Goal: Information Seeking & Learning: Learn about a topic

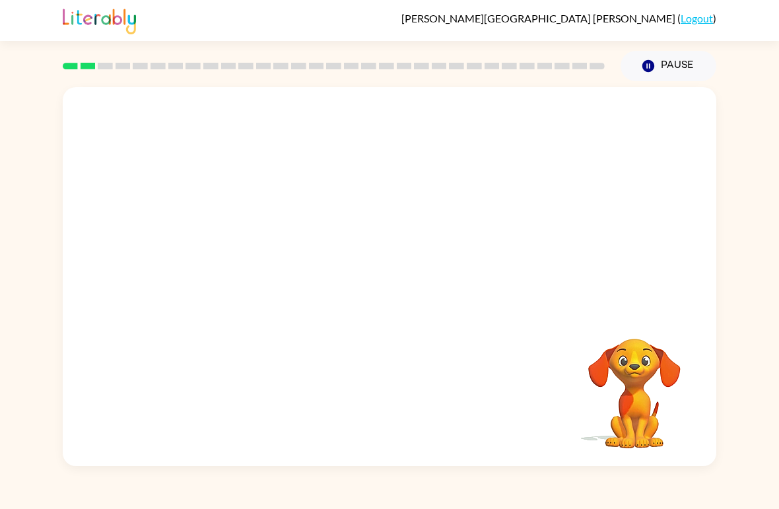
click at [227, 261] on video "Your browser must support playing .mp4 files to use Literably. Please try using…" at bounding box center [390, 199] width 654 height 224
click at [219, 240] on video "Your browser must support playing .mp4 files to use Literably. Please try using…" at bounding box center [390, 199] width 654 height 224
click at [236, 248] on video "Your browser must support playing .mp4 files to use Literably. Please try using…" at bounding box center [390, 199] width 654 height 224
click at [231, 255] on video "Your browser must support playing .mp4 files to use Literably. Please try using…" at bounding box center [390, 199] width 654 height 224
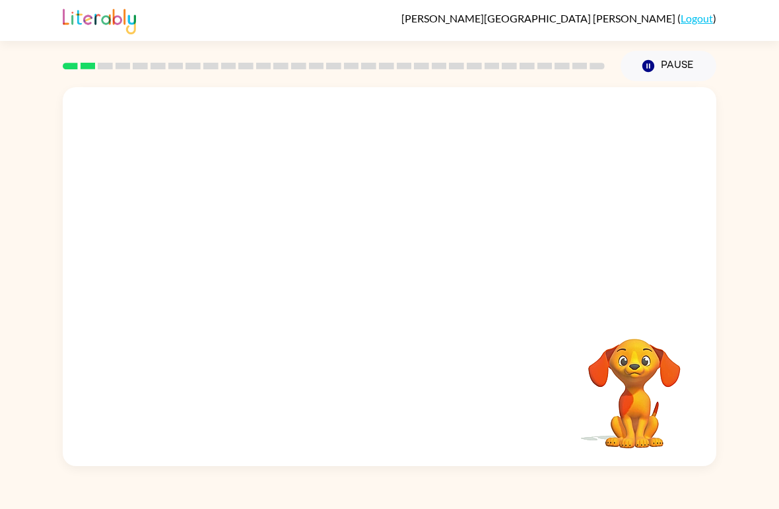
click at [236, 261] on video "Your browser must support playing .mp4 files to use Literably. Please try using…" at bounding box center [390, 199] width 654 height 224
click at [243, 249] on video "Your browser must support playing .mp4 files to use Literably. Please try using…" at bounding box center [390, 199] width 654 height 224
click at [231, 274] on video "Your browser must support playing .mp4 files to use Literably. Please try using…" at bounding box center [390, 199] width 654 height 224
click at [234, 265] on video "Your browser must support playing .mp4 files to use Literably. Please try using…" at bounding box center [390, 199] width 654 height 224
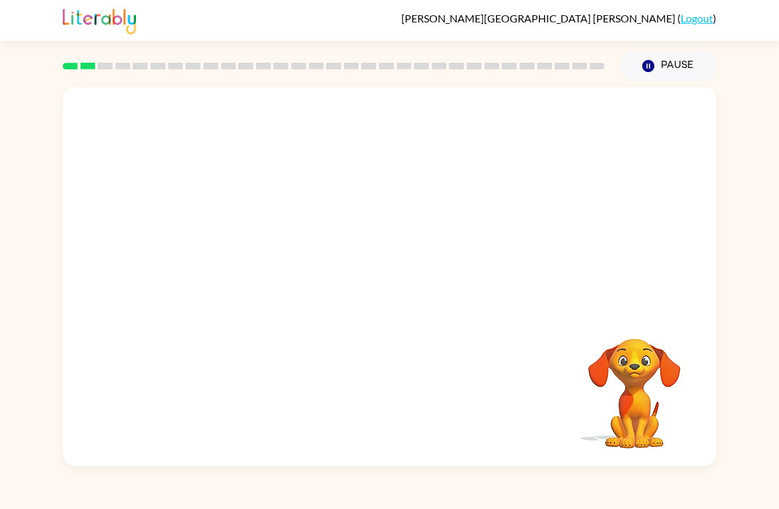
click at [231, 261] on video "Your browser must support playing .mp4 files to use Literably. Please try using…" at bounding box center [390, 199] width 654 height 224
click at [230, 260] on video "Your browser must support playing .mp4 files to use Literably. Please try using…" at bounding box center [390, 199] width 654 height 224
click at [234, 268] on video "Your browser must support playing .mp4 files to use Literably. Please try using…" at bounding box center [390, 199] width 654 height 224
click at [203, 273] on video "Your browser must support playing .mp4 files to use Literably. Please try using…" at bounding box center [390, 199] width 654 height 224
click at [612, 503] on div "[PERSON_NAME] ( Logout ) Pause Pause Your browser must support playing .mp4 fil…" at bounding box center [389, 254] width 779 height 509
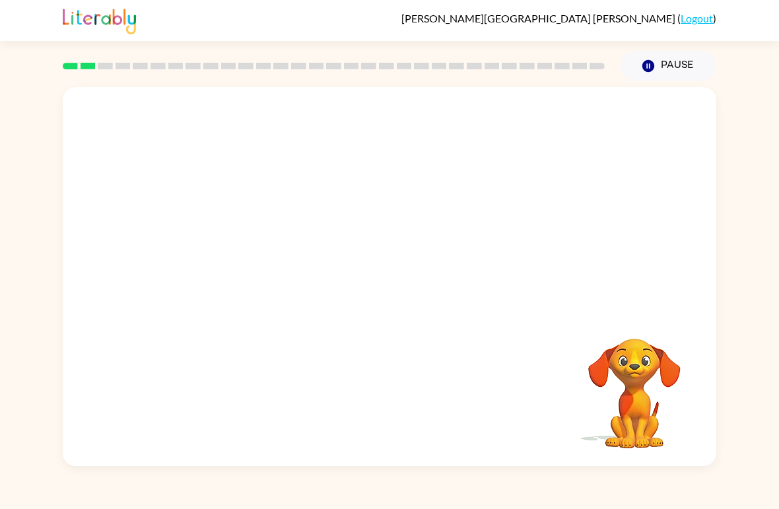
click at [609, 507] on div "[PERSON_NAME] ( Logout ) Pause Pause Your browser must support playing .mp4 fil…" at bounding box center [389, 254] width 779 height 509
click at [612, 494] on div "[PERSON_NAME] ( Logout ) Pause Pause Your browser must support playing .mp4 fil…" at bounding box center [389, 254] width 779 height 509
click at [607, 483] on div "[PERSON_NAME] ( Logout ) Pause Pause Your browser must support playing .mp4 fil…" at bounding box center [389, 254] width 779 height 509
click at [621, 467] on div "[PERSON_NAME] ( Logout ) Pause Pause Your browser must support playing .mp4 fil…" at bounding box center [389, 254] width 779 height 509
click at [623, 476] on div "[PERSON_NAME] ( Logout ) Pause Pause Your browser must support playing .mp4 fil…" at bounding box center [389, 254] width 779 height 509
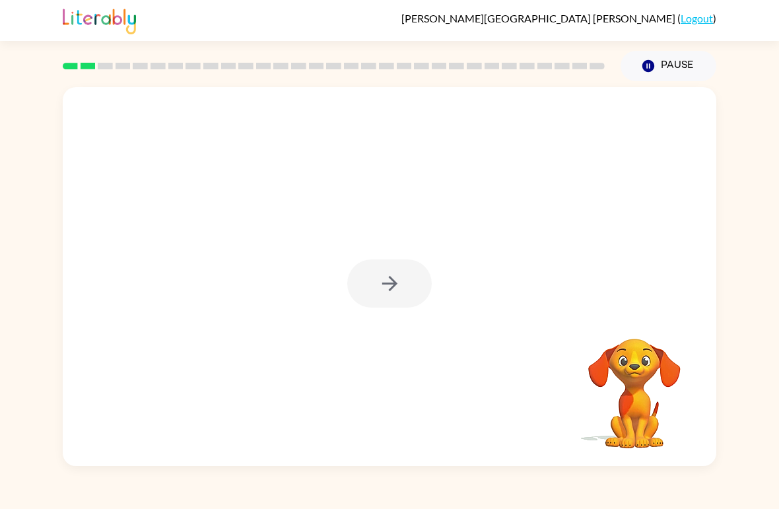
click at [398, 287] on div at bounding box center [389, 284] width 85 height 48
click at [402, 287] on div at bounding box center [389, 284] width 85 height 48
click at [395, 302] on div at bounding box center [389, 284] width 85 height 48
click at [396, 306] on div at bounding box center [389, 284] width 85 height 48
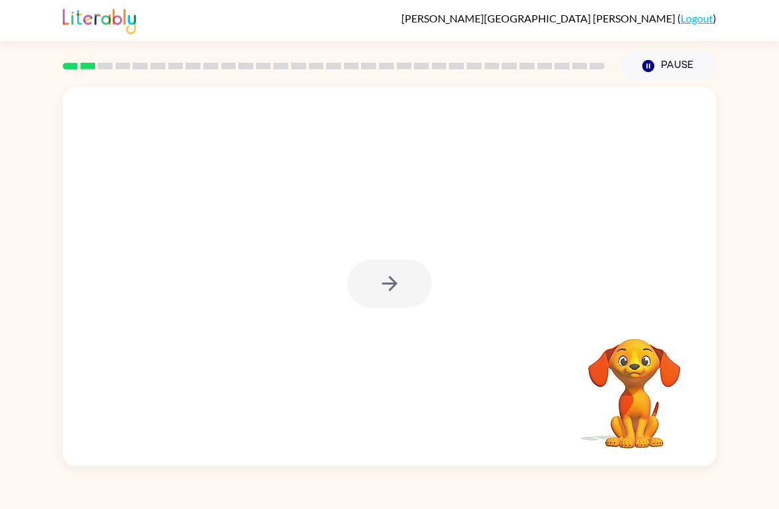
click at [397, 305] on div at bounding box center [389, 284] width 85 height 48
click at [396, 306] on div at bounding box center [389, 284] width 85 height 48
click at [405, 307] on button "button" at bounding box center [389, 284] width 85 height 48
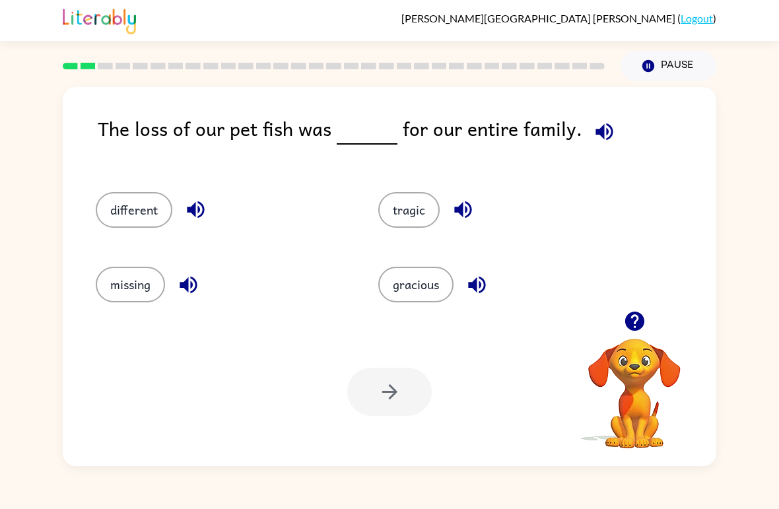
click at [129, 296] on button "missing" at bounding box center [130, 285] width 69 height 36
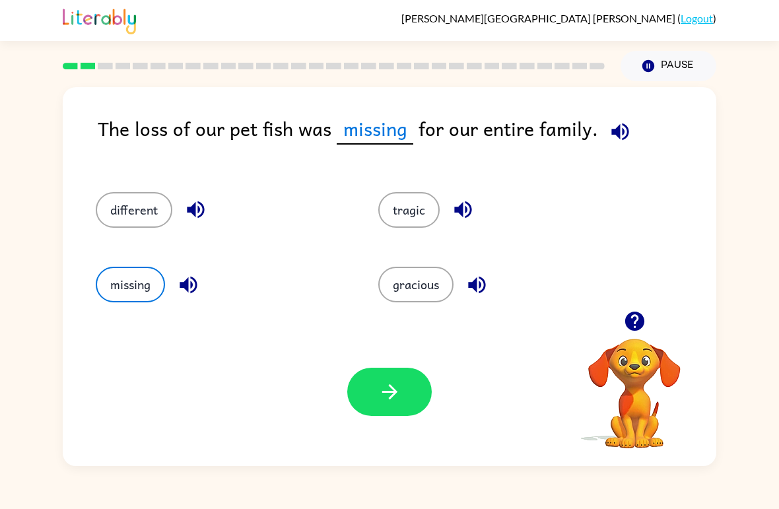
click at [393, 369] on button "button" at bounding box center [389, 392] width 85 height 48
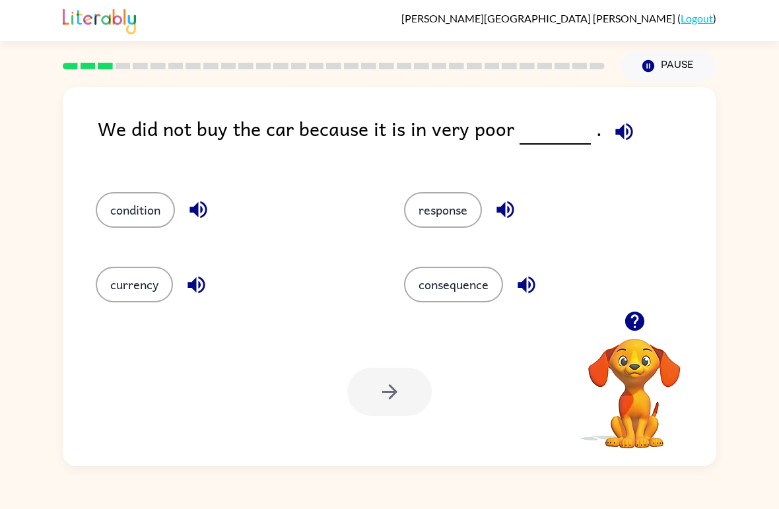
click at [152, 217] on button "condition" at bounding box center [135, 210] width 79 height 36
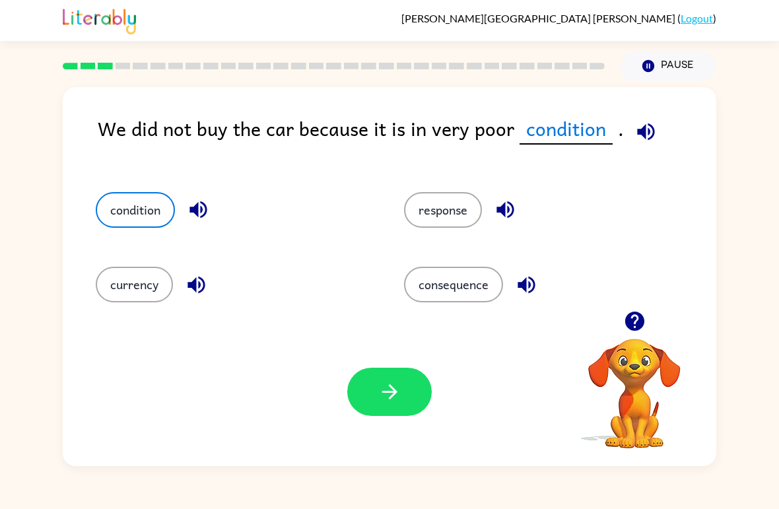
click at [404, 394] on button "button" at bounding box center [389, 392] width 85 height 48
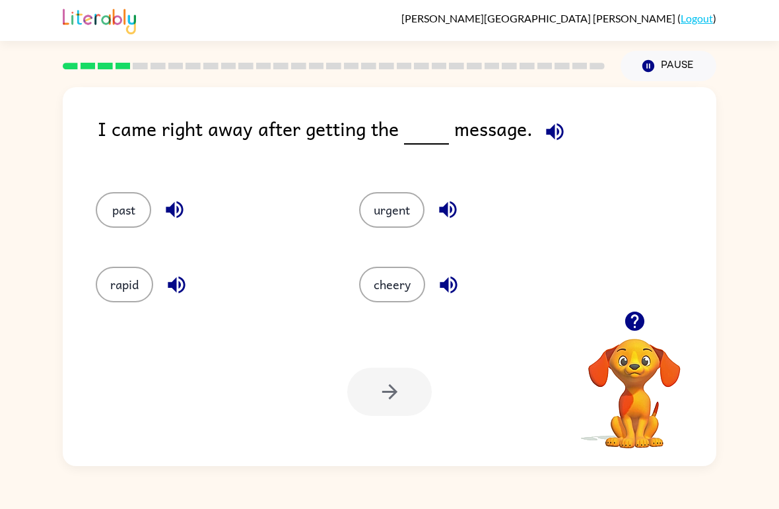
click at [106, 215] on button "past" at bounding box center [123, 210] width 55 height 36
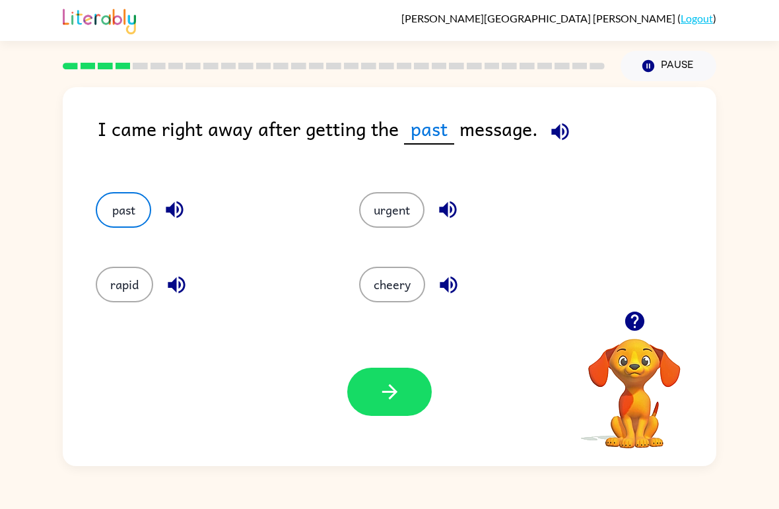
click at [67, 224] on div "I came right away after getting the past message. past urgent rapid cheery Your…" at bounding box center [390, 276] width 654 height 379
click at [419, 406] on button "button" at bounding box center [389, 392] width 85 height 48
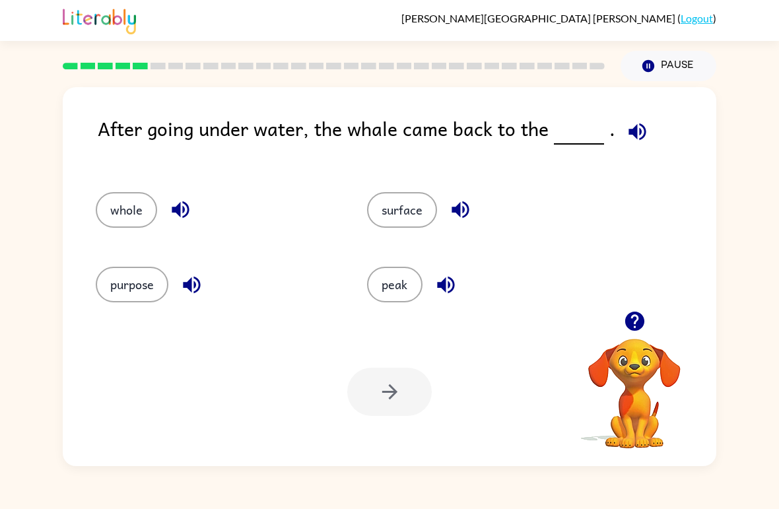
click at [415, 218] on button "surface" at bounding box center [402, 210] width 70 height 36
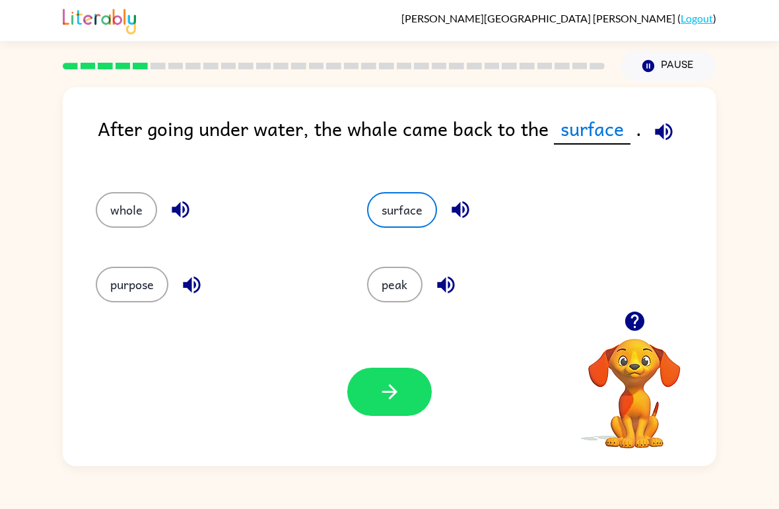
click at [409, 402] on button "button" at bounding box center [389, 392] width 85 height 48
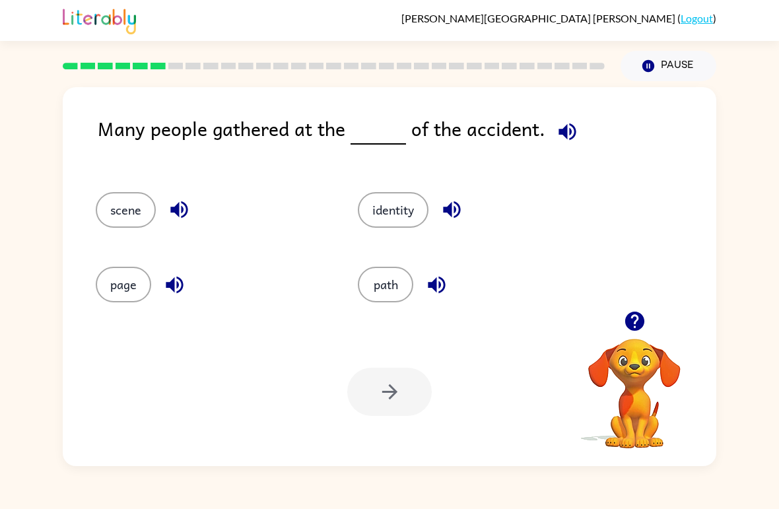
click at [124, 279] on button "page" at bounding box center [123, 285] width 55 height 36
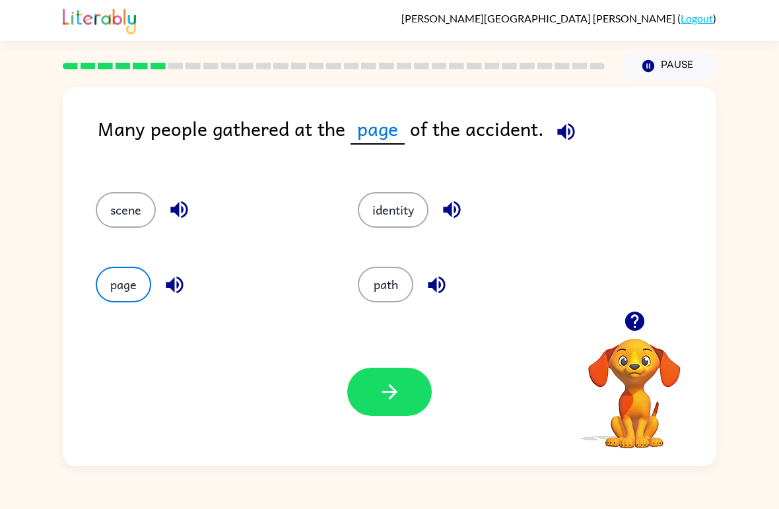
click at [357, 394] on button "button" at bounding box center [389, 392] width 85 height 48
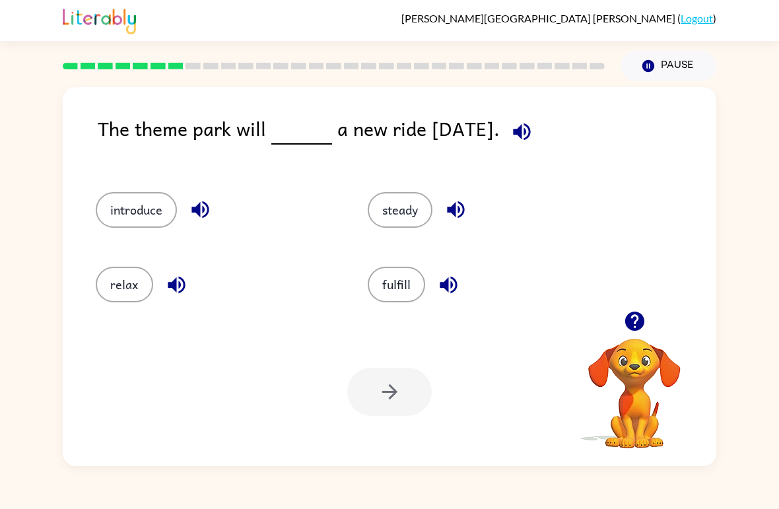
click at [102, 279] on button "relax" at bounding box center [124, 285] width 57 height 36
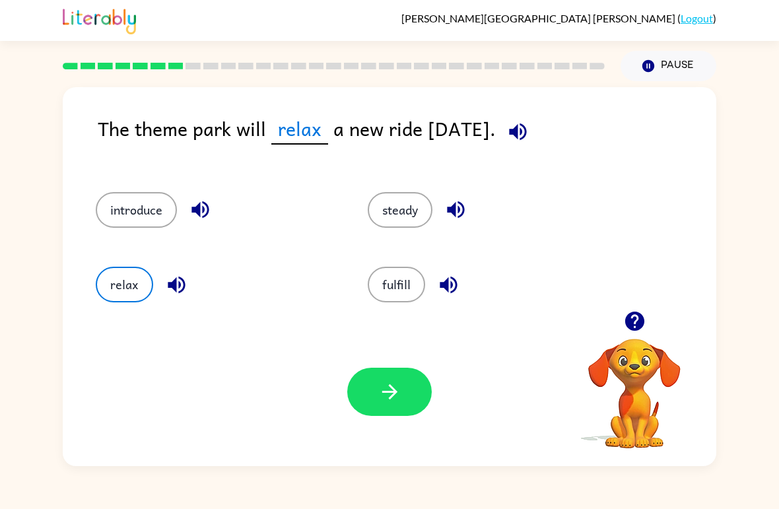
click at [375, 384] on button "button" at bounding box center [389, 392] width 85 height 48
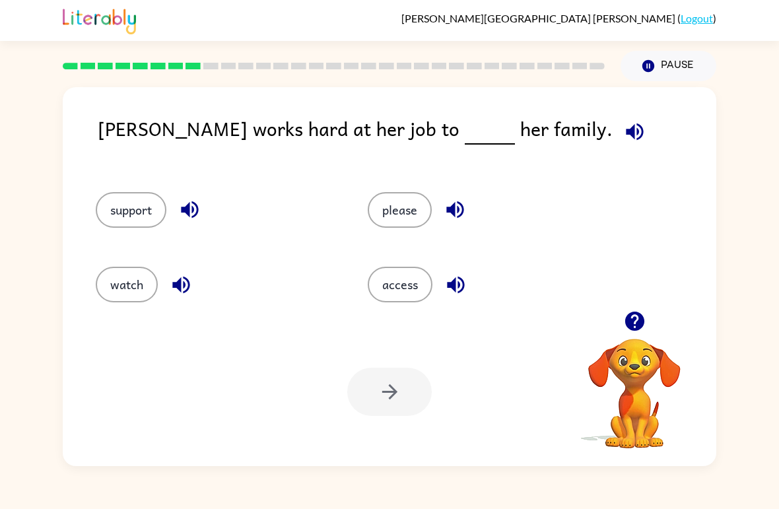
click at [166, 198] on div "support" at bounding box center [217, 210] width 242 height 36
click at [137, 217] on button "support" at bounding box center [131, 210] width 71 height 36
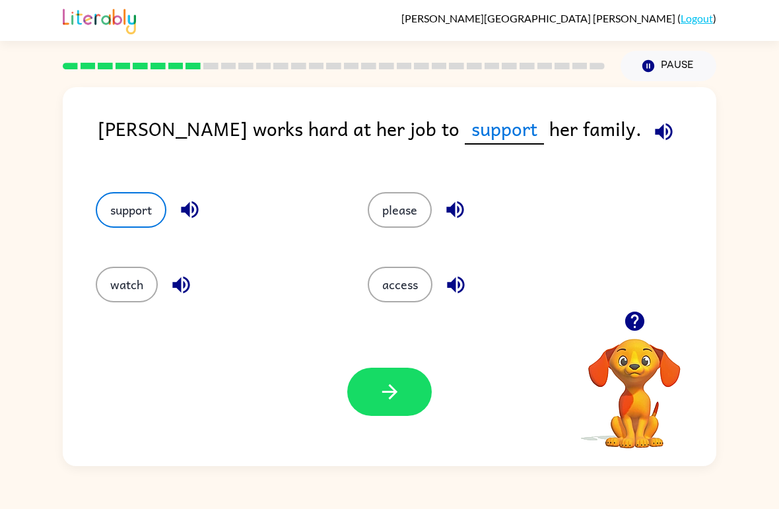
click at [388, 394] on icon "button" at bounding box center [389, 391] width 23 height 23
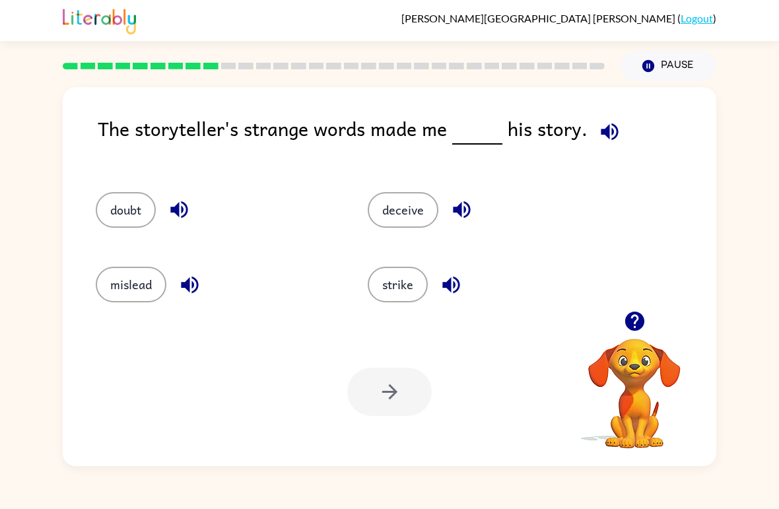
click at [79, 258] on div "mislead" at bounding box center [207, 279] width 272 height 75
click at [419, 202] on button "deceive" at bounding box center [403, 210] width 71 height 36
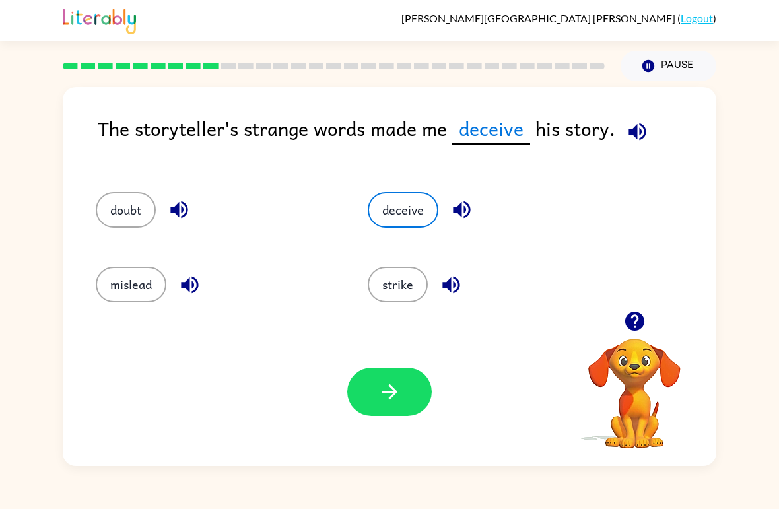
click at [378, 394] on icon "button" at bounding box center [389, 391] width 23 height 23
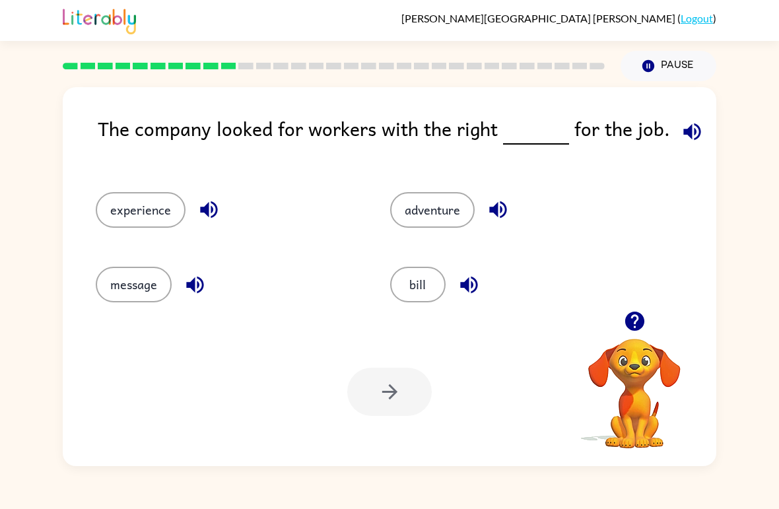
click at [139, 209] on button "experience" at bounding box center [141, 210] width 90 height 36
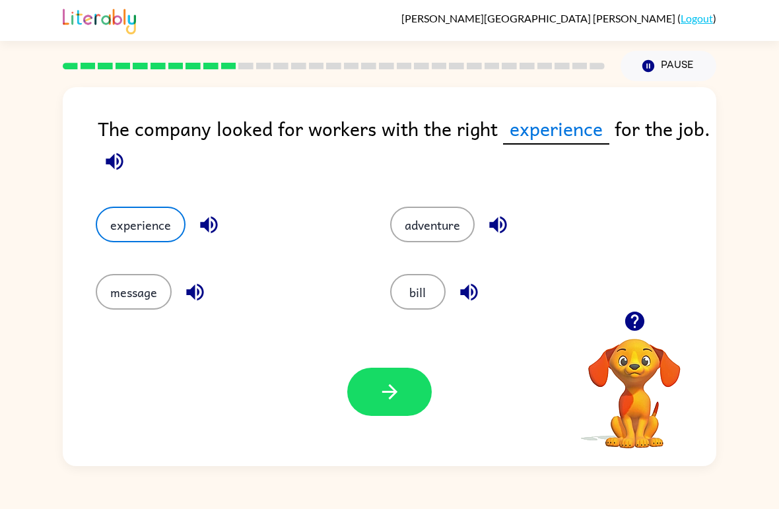
click at [421, 394] on button "button" at bounding box center [389, 392] width 85 height 48
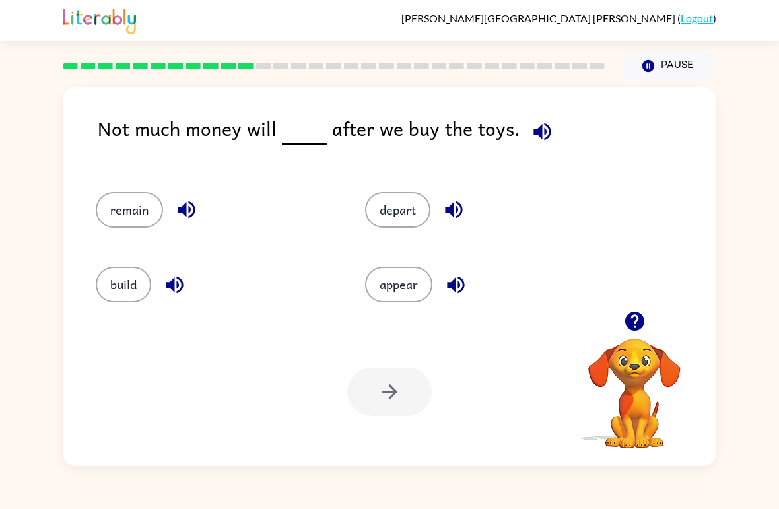
click at [124, 283] on button "build" at bounding box center [123, 285] width 55 height 36
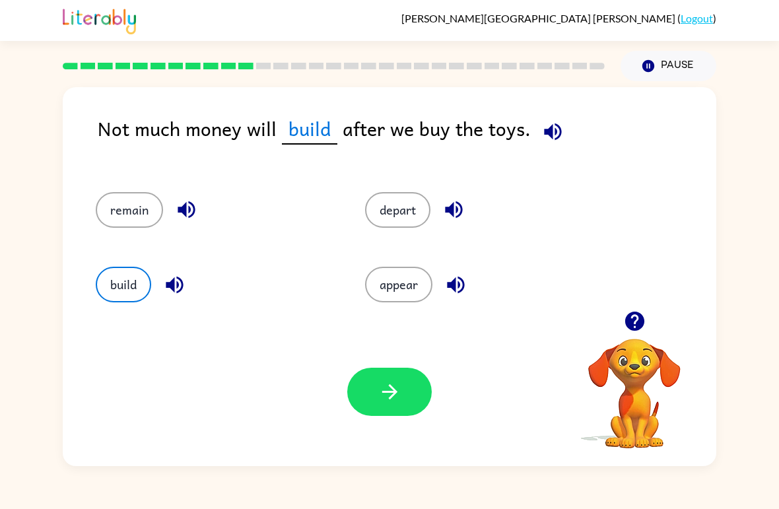
click at [123, 197] on button "remain" at bounding box center [129, 210] width 67 height 36
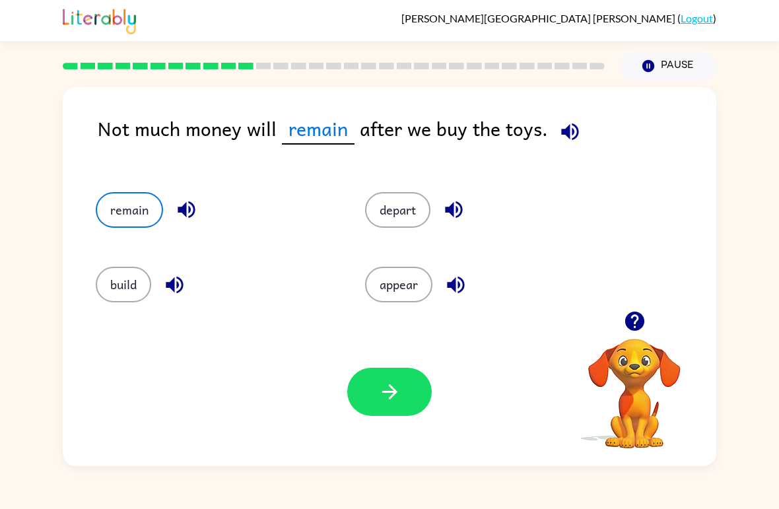
click at [382, 221] on button "depart" at bounding box center [397, 210] width 65 height 36
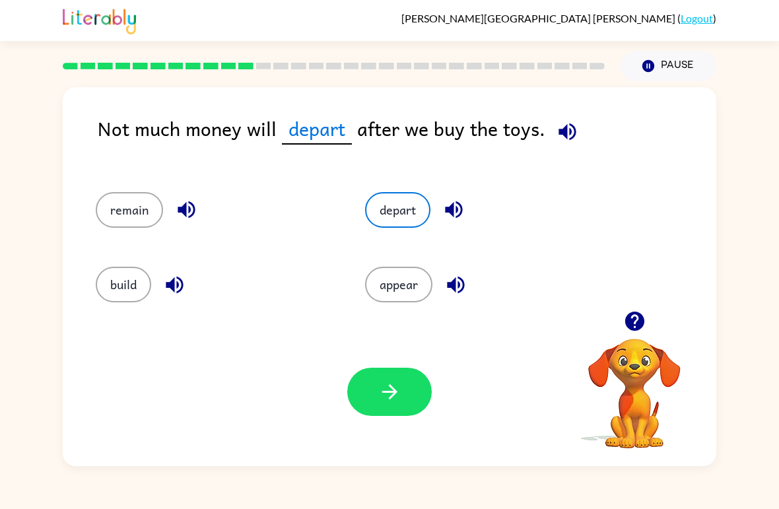
click at [451, 215] on icon "button" at bounding box center [453, 209] width 17 height 17
click at [450, 287] on icon "button" at bounding box center [455, 284] width 17 height 17
click at [201, 218] on button "button" at bounding box center [187, 210] width 34 height 34
click at [207, 225] on div "remain" at bounding box center [215, 210] width 239 height 36
click at [184, 207] on icon "button" at bounding box center [186, 209] width 17 height 17
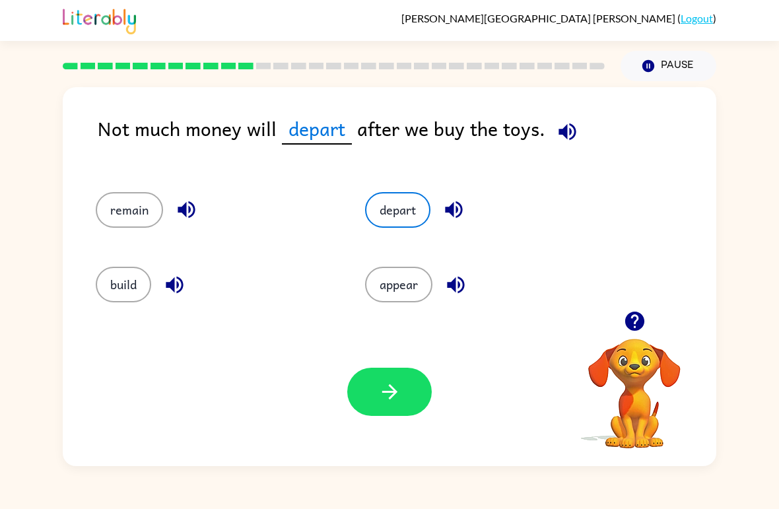
click at [106, 188] on div "remain" at bounding box center [205, 204] width 269 height 75
click at [108, 205] on button "remain" at bounding box center [129, 210] width 67 height 36
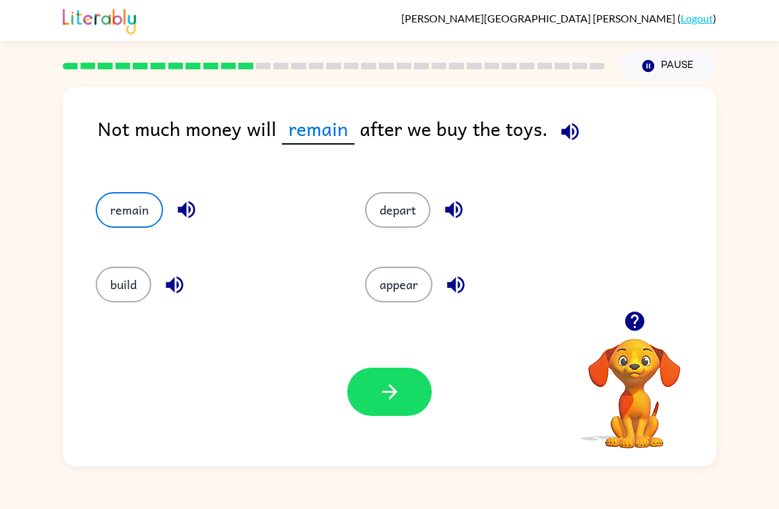
click at [194, 238] on div "remain" at bounding box center [205, 204] width 269 height 75
click at [176, 225] on div "remain" at bounding box center [215, 210] width 239 height 36
click at [198, 219] on button "button" at bounding box center [187, 210] width 34 height 34
click at [201, 204] on button "button" at bounding box center [187, 210] width 34 height 34
click at [187, 209] on icon "button" at bounding box center [186, 209] width 23 height 23
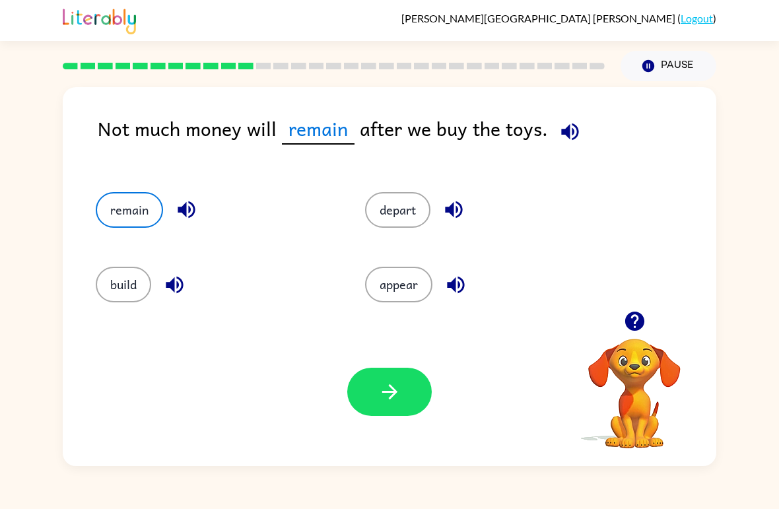
click at [371, 387] on button "button" at bounding box center [389, 392] width 85 height 48
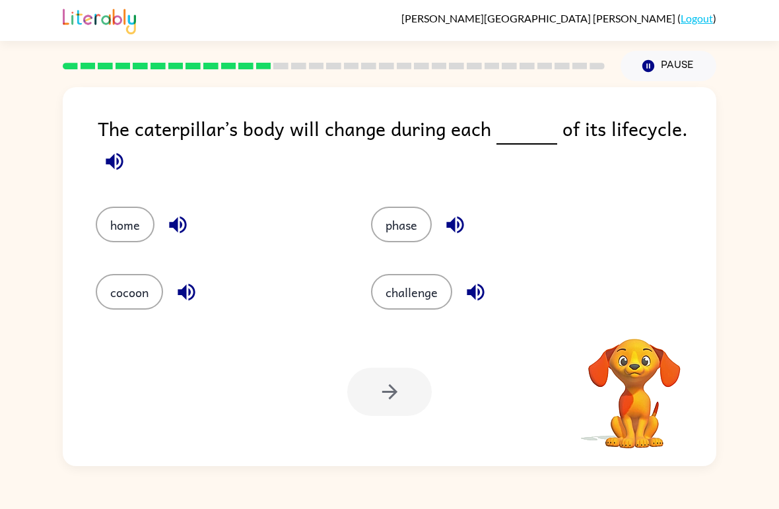
click at [106, 168] on icon "button" at bounding box center [114, 161] width 23 height 23
click at [106, 160] on icon "button" at bounding box center [114, 161] width 17 height 17
click at [114, 167] on icon "button" at bounding box center [114, 161] width 17 height 17
click at [131, 227] on button "home" at bounding box center [125, 225] width 59 height 36
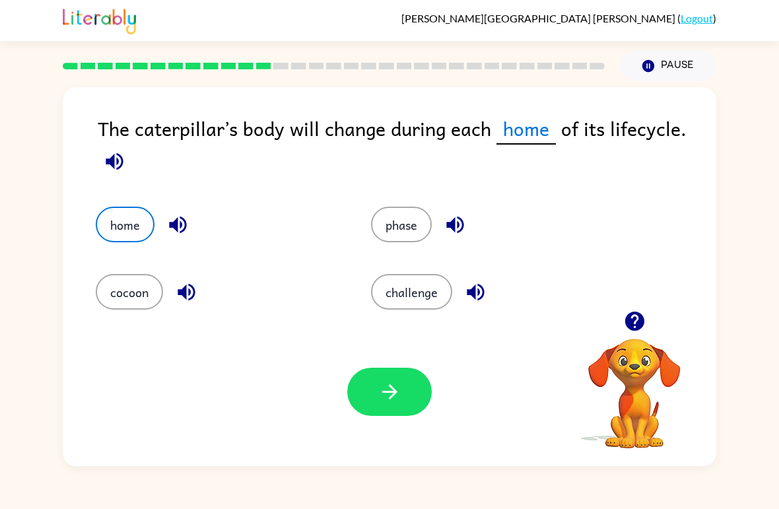
click at [114, 164] on icon "button" at bounding box center [114, 161] width 17 height 17
click at [167, 223] on icon "button" at bounding box center [177, 224] width 23 height 23
click at [177, 283] on icon "button" at bounding box center [186, 292] width 23 height 23
click at [459, 241] on button "button" at bounding box center [456, 225] width 34 height 34
click at [464, 245] on div "phase" at bounding box center [483, 215] width 275 height 67
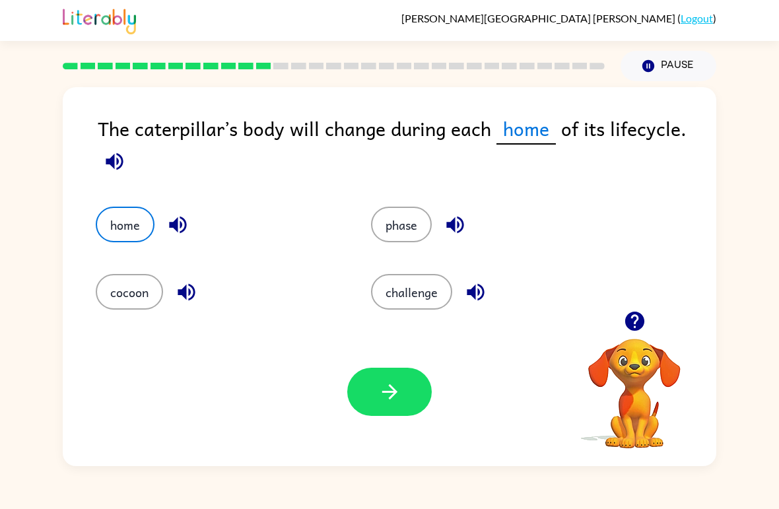
click at [491, 289] on button "button" at bounding box center [476, 292] width 34 height 34
click at [399, 291] on button "challenge" at bounding box center [411, 292] width 81 height 36
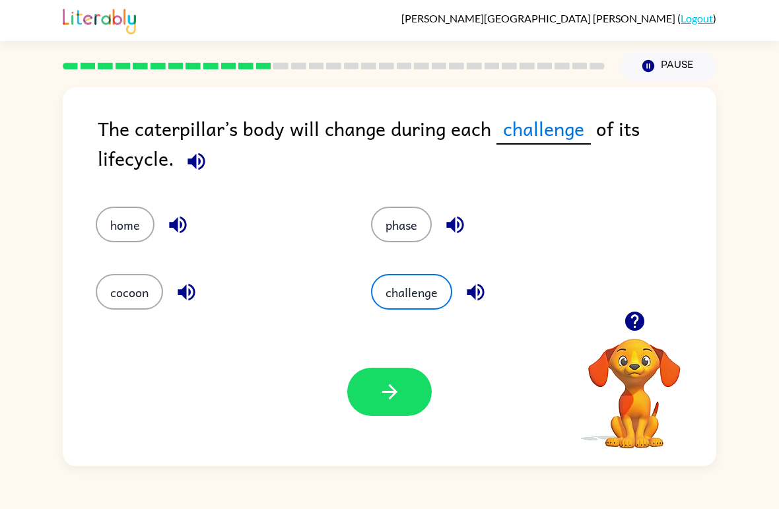
click at [357, 400] on button "button" at bounding box center [389, 392] width 85 height 48
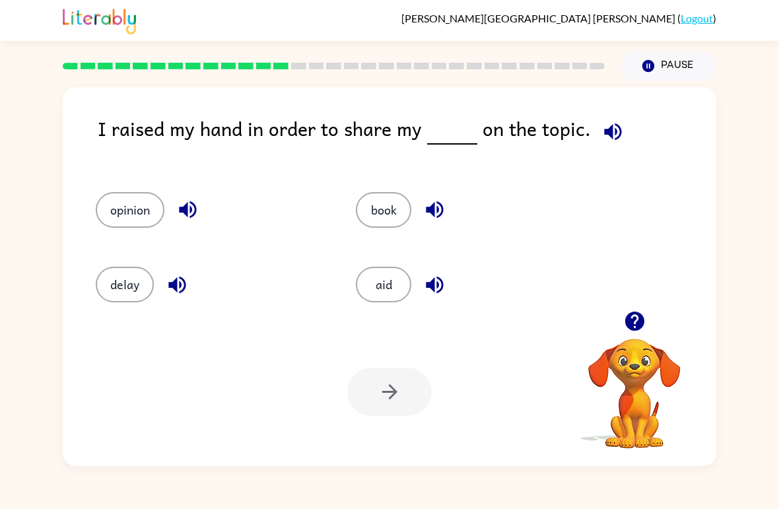
click at [604, 143] on icon "button" at bounding box center [613, 131] width 23 height 23
click at [123, 194] on button "opinion" at bounding box center [130, 210] width 69 height 36
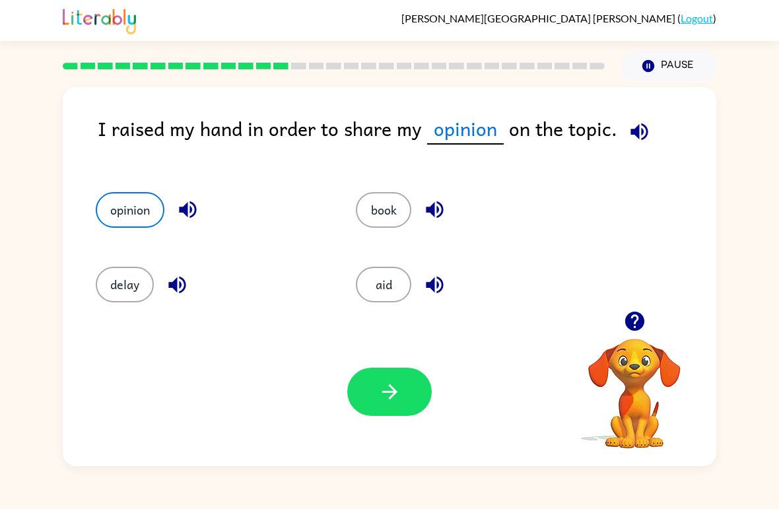
click at [124, 203] on button "opinion" at bounding box center [130, 210] width 69 height 36
click at [380, 220] on button "book" at bounding box center [383, 210] width 55 height 36
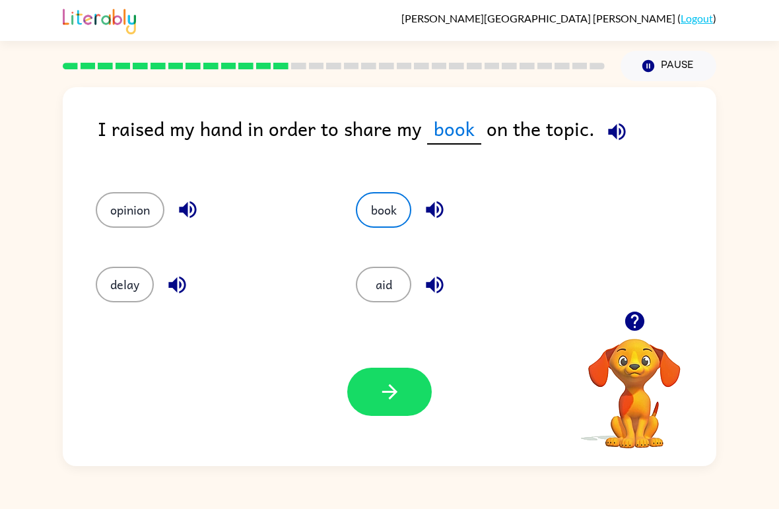
click at [398, 380] on button "button" at bounding box center [389, 392] width 85 height 48
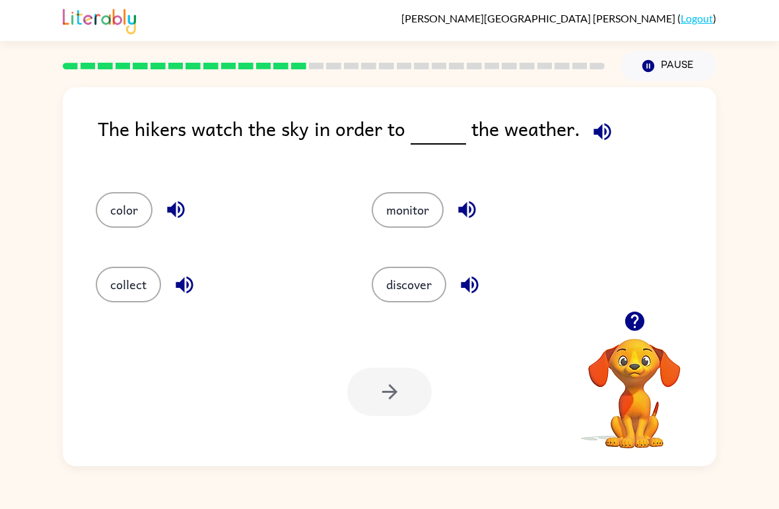
click at [121, 288] on button "collect" at bounding box center [128, 285] width 65 height 36
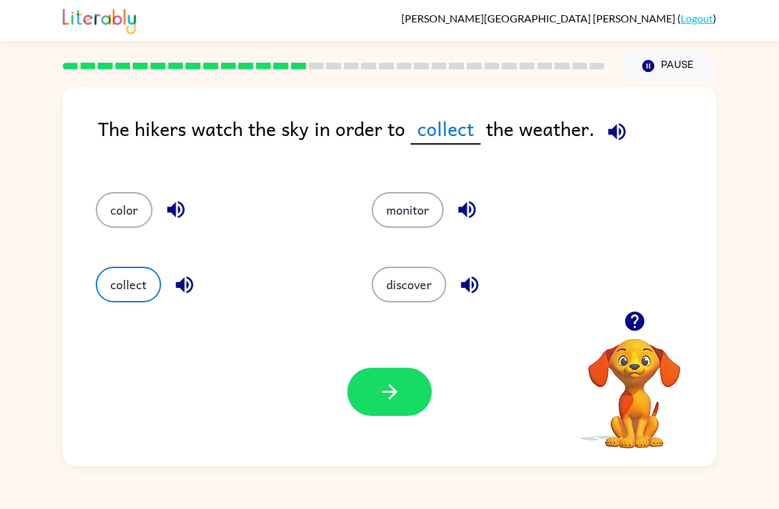
click at [412, 407] on button "button" at bounding box center [389, 392] width 85 height 48
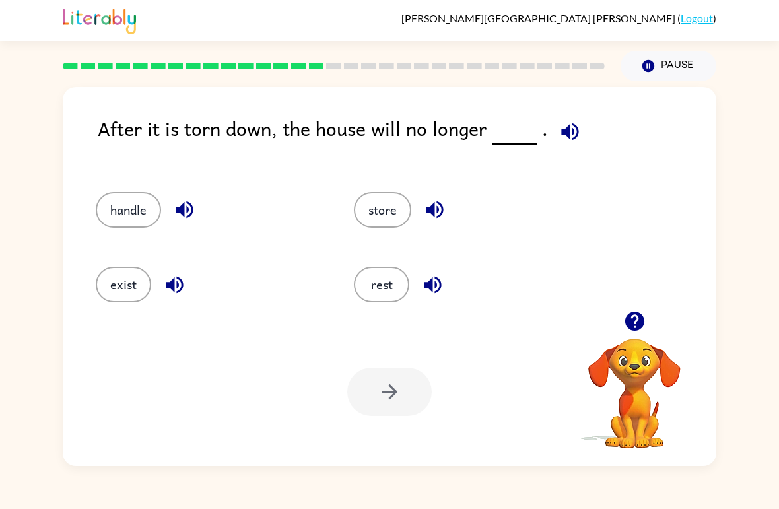
click at [131, 295] on button "exist" at bounding box center [123, 285] width 55 height 36
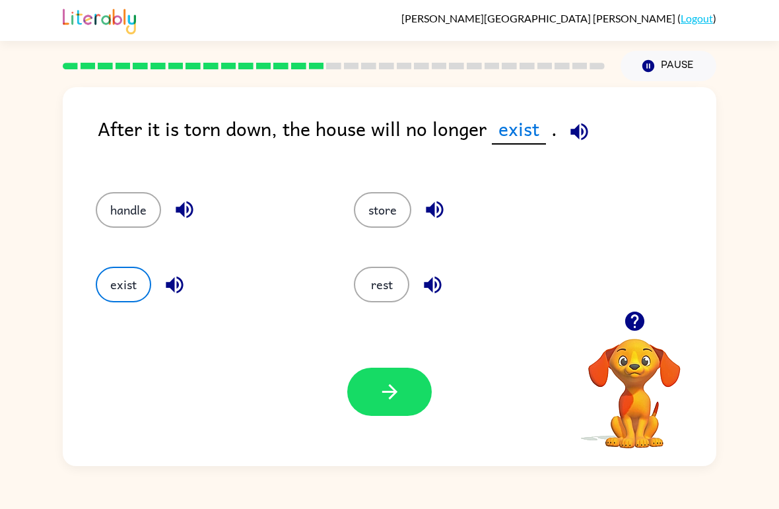
click at [126, 288] on button "exist" at bounding box center [123, 285] width 55 height 36
click at [118, 225] on button "handle" at bounding box center [128, 210] width 65 height 36
click at [376, 236] on div "store" at bounding box center [458, 204] width 258 height 75
click at [371, 217] on button "store" at bounding box center [382, 210] width 57 height 36
click at [364, 283] on button "rest" at bounding box center [381, 285] width 55 height 36
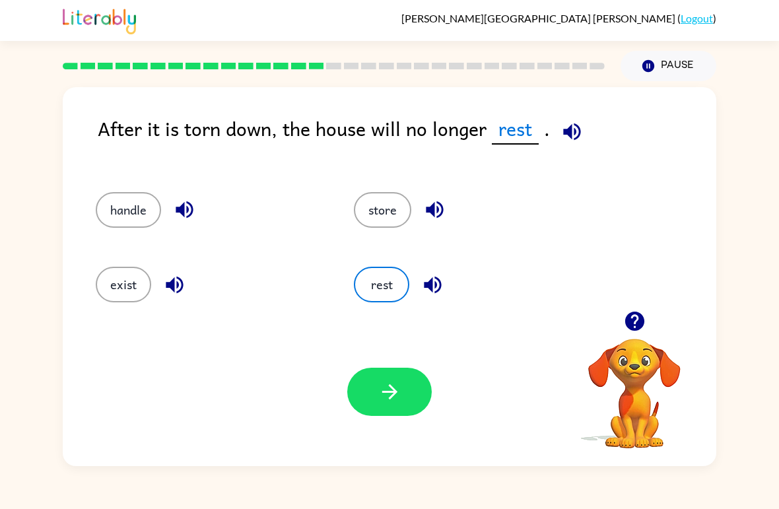
click at [574, 137] on icon "button" at bounding box center [572, 131] width 23 height 23
click at [135, 225] on button "handle" at bounding box center [128, 210] width 65 height 36
click at [110, 289] on button "exist" at bounding box center [123, 285] width 55 height 36
click at [547, 126] on div "After it is torn down, the house will no longer exist ." at bounding box center [407, 140] width 619 height 52
click at [581, 138] on icon "button" at bounding box center [579, 131] width 17 height 17
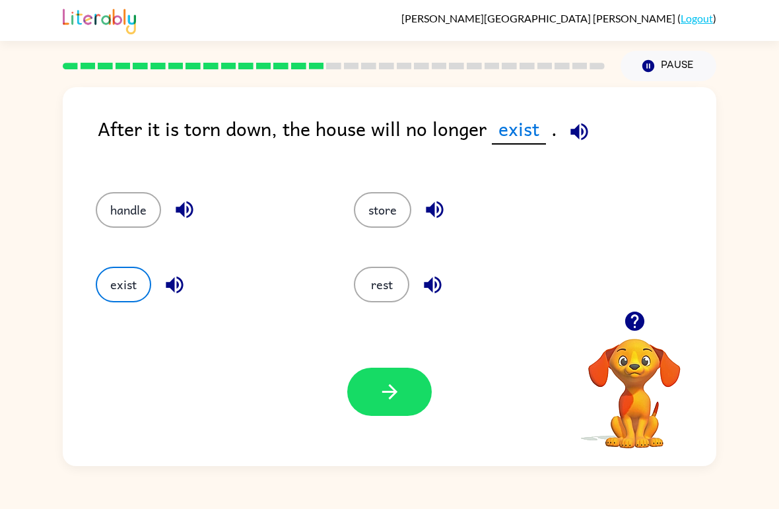
click at [422, 379] on button "button" at bounding box center [389, 392] width 85 height 48
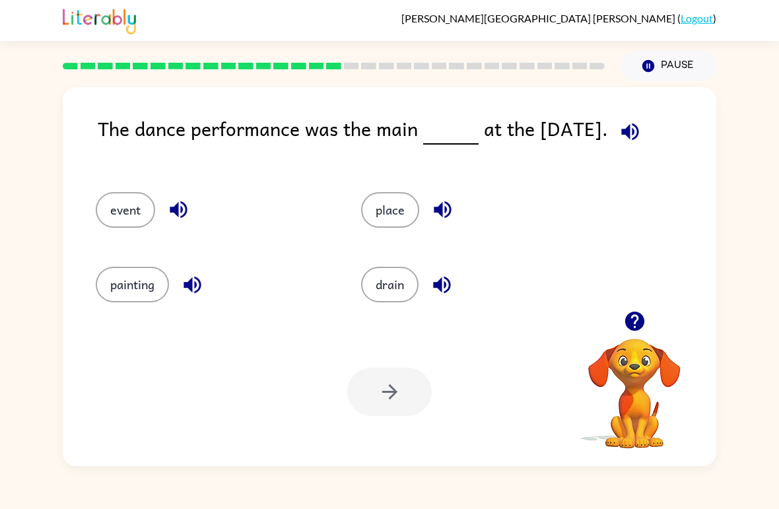
click at [323, 60] on div at bounding box center [334, 66] width 558 height 46
click at [134, 218] on button "event" at bounding box center [125, 210] width 59 height 36
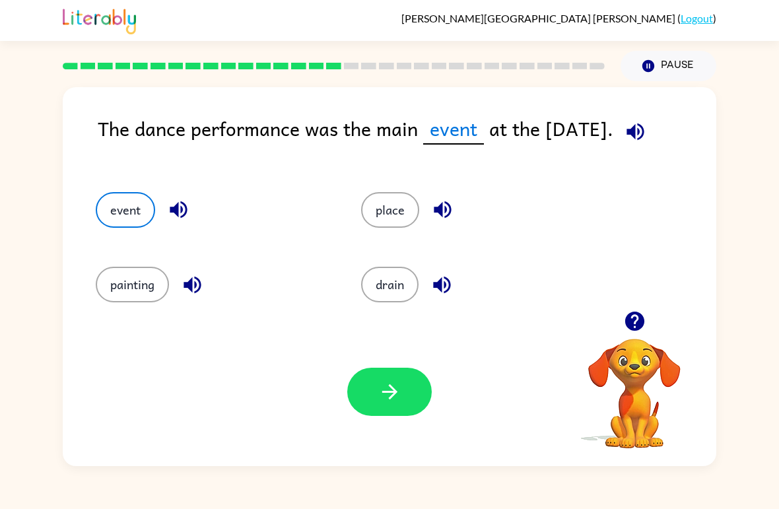
click at [384, 406] on button "button" at bounding box center [389, 392] width 85 height 48
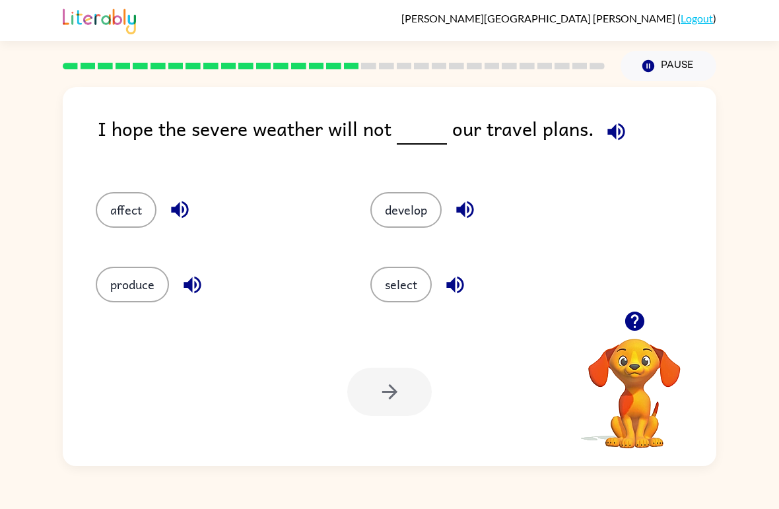
click at [110, 205] on button "affect" at bounding box center [126, 210] width 61 height 36
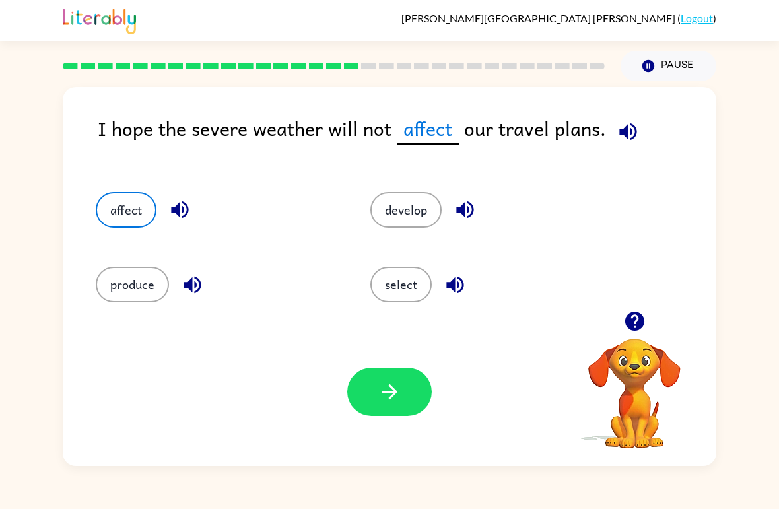
click at [364, 390] on button "button" at bounding box center [389, 392] width 85 height 48
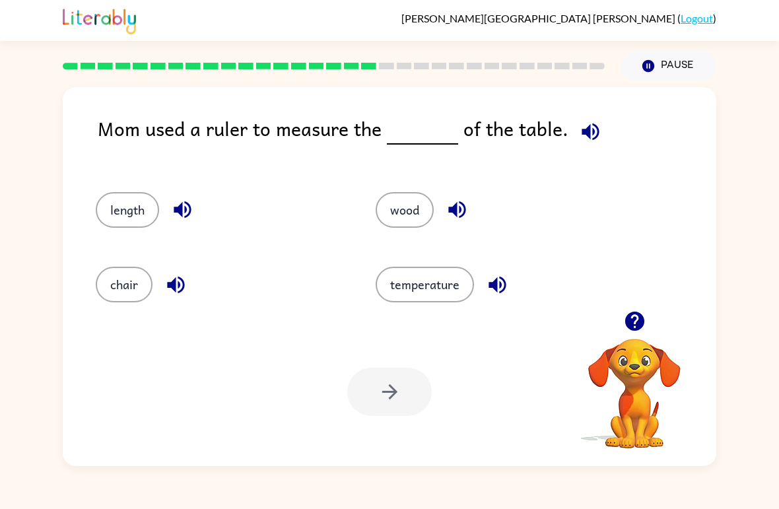
click at [388, 403] on div at bounding box center [389, 392] width 85 height 48
click at [143, 222] on button "length" at bounding box center [127, 210] width 63 height 36
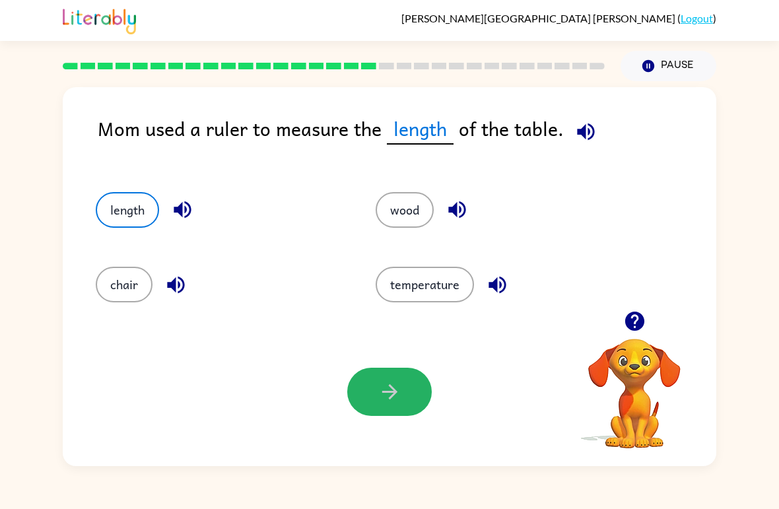
click at [372, 406] on button "button" at bounding box center [389, 392] width 85 height 48
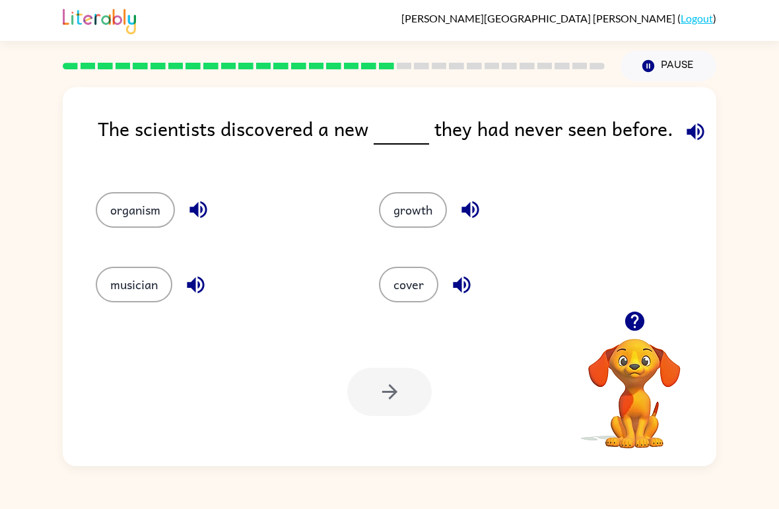
click at [195, 217] on icon "button" at bounding box center [198, 209] width 23 height 23
click at [137, 226] on button "organism" at bounding box center [135, 210] width 79 height 36
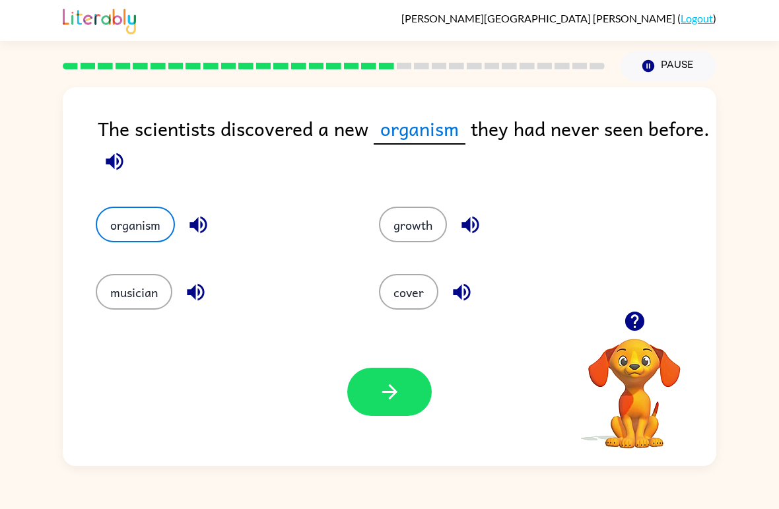
click at [384, 393] on icon "button" at bounding box center [389, 391] width 15 height 15
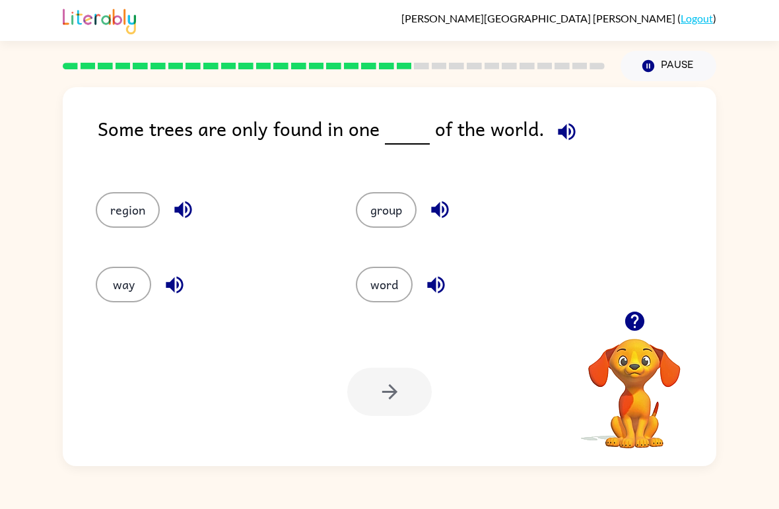
click at [370, 436] on div "Your browser must support playing .mp4 files to use Literably. Please try using…" at bounding box center [390, 392] width 654 height 149
click at [115, 270] on button "way" at bounding box center [123, 285] width 55 height 36
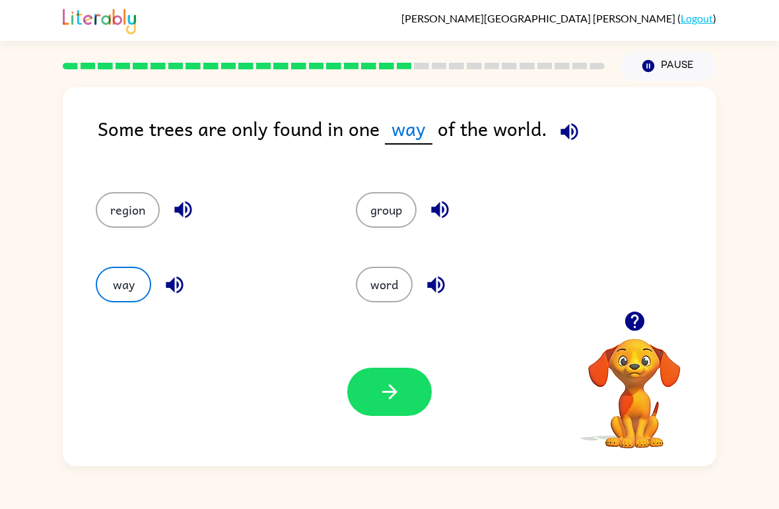
click at [381, 380] on button "button" at bounding box center [389, 392] width 85 height 48
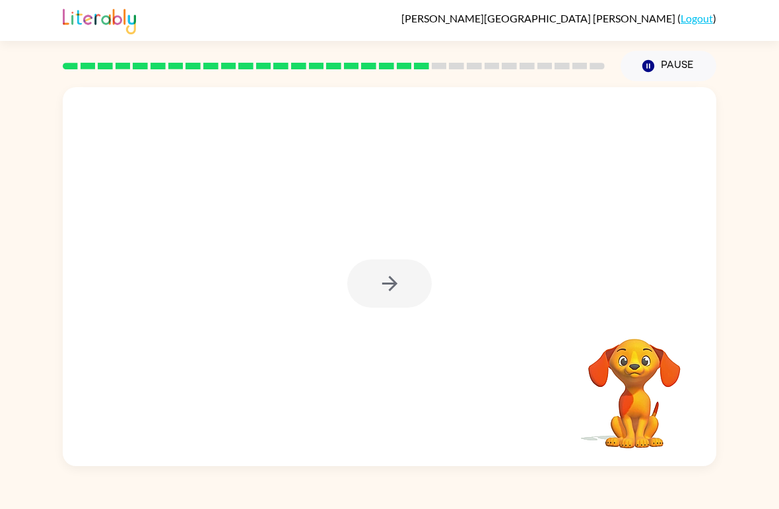
click at [386, 266] on div at bounding box center [389, 284] width 85 height 48
click at [395, 283] on div at bounding box center [389, 284] width 85 height 48
click at [396, 287] on div at bounding box center [389, 284] width 85 height 48
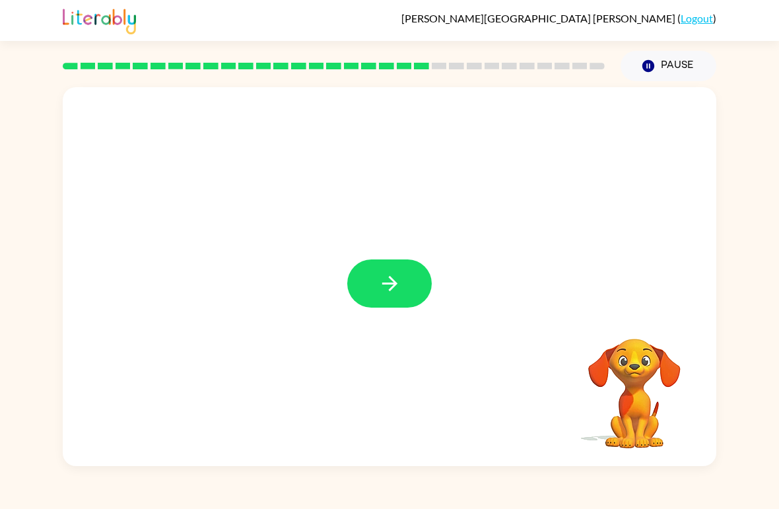
click at [411, 290] on button "button" at bounding box center [389, 284] width 85 height 48
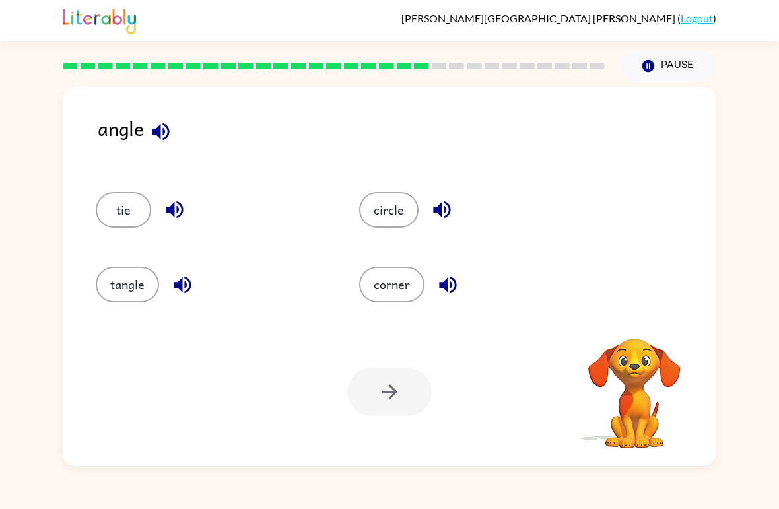
click at [398, 267] on button "corner" at bounding box center [391, 285] width 65 height 36
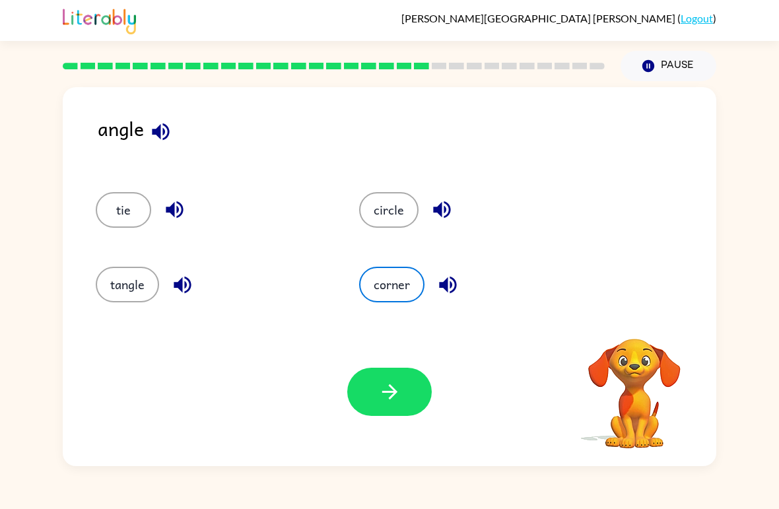
click at [396, 199] on button "circle" at bounding box center [388, 210] width 59 height 36
click at [130, 221] on button "tie" at bounding box center [123, 210] width 55 height 36
click at [109, 302] on button "tangle" at bounding box center [127, 285] width 63 height 36
click at [379, 302] on button "corner" at bounding box center [391, 285] width 65 height 36
click at [385, 302] on button "corner" at bounding box center [391, 285] width 65 height 36
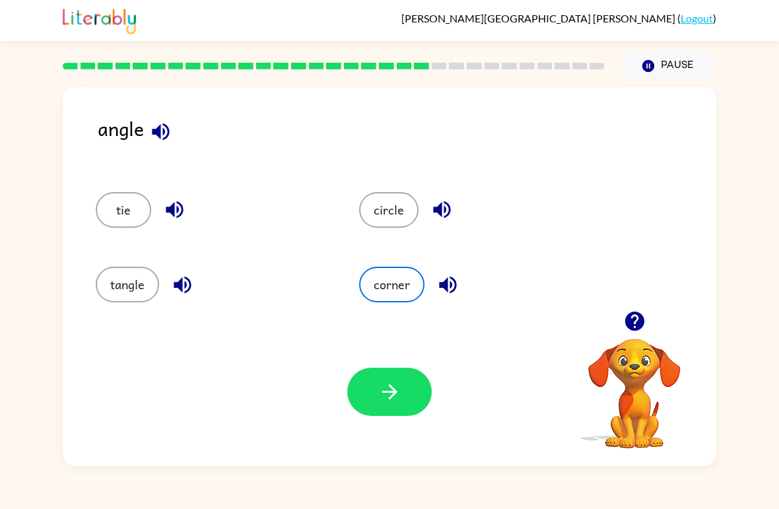
click at [395, 285] on button "corner" at bounding box center [391, 285] width 65 height 36
click at [382, 373] on button "button" at bounding box center [389, 392] width 85 height 48
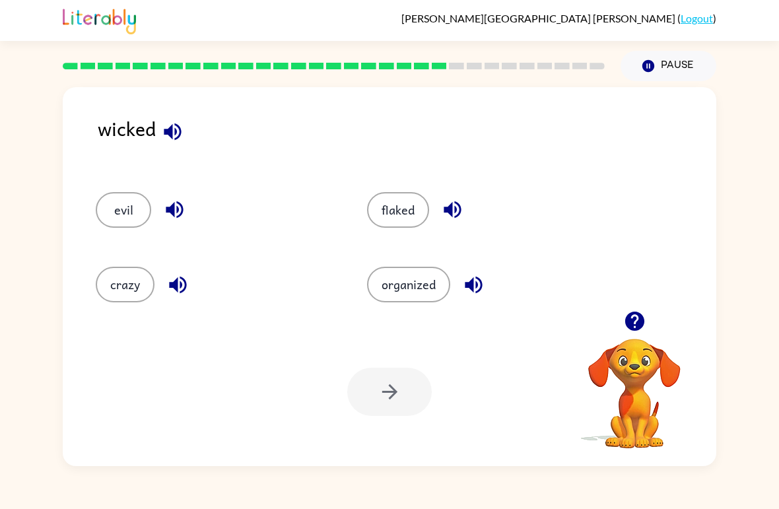
click at [108, 283] on button "crazy" at bounding box center [125, 285] width 59 height 36
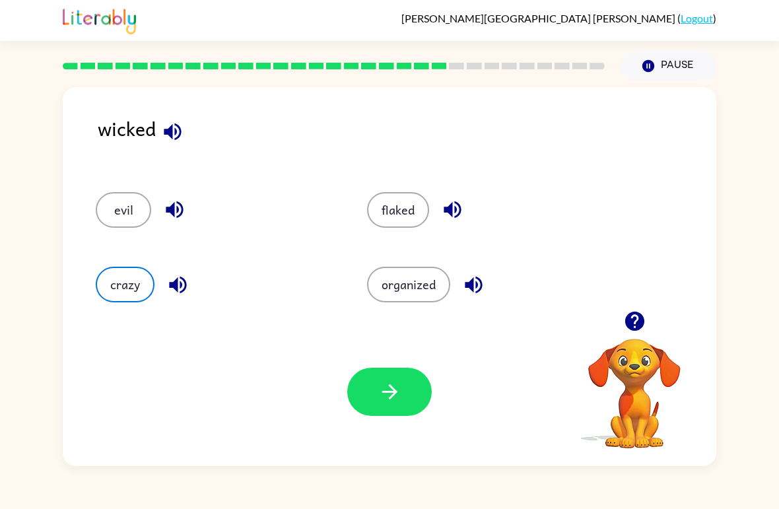
click at [383, 412] on button "button" at bounding box center [389, 392] width 85 height 48
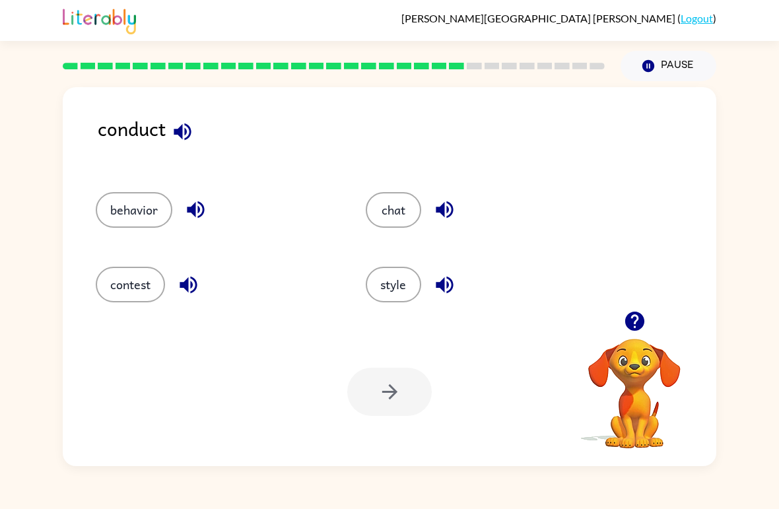
click at [125, 196] on button "behavior" at bounding box center [134, 210] width 77 height 36
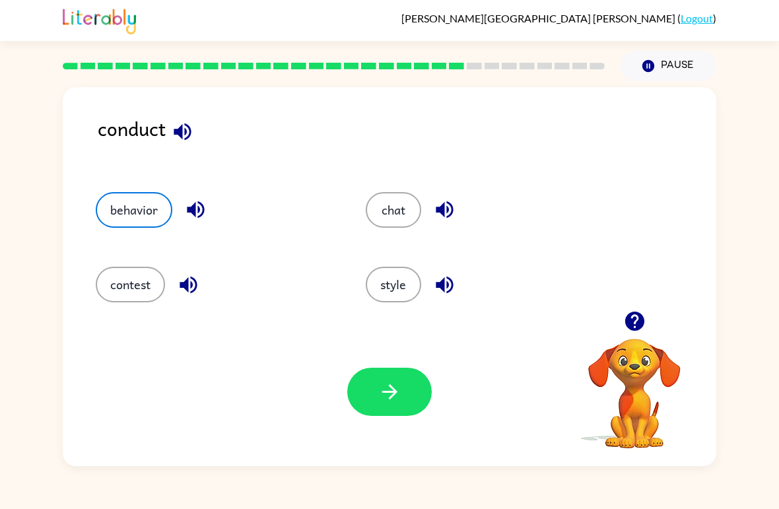
click at [205, 216] on icon "button" at bounding box center [195, 209] width 23 height 23
click at [402, 383] on button "button" at bounding box center [389, 392] width 85 height 48
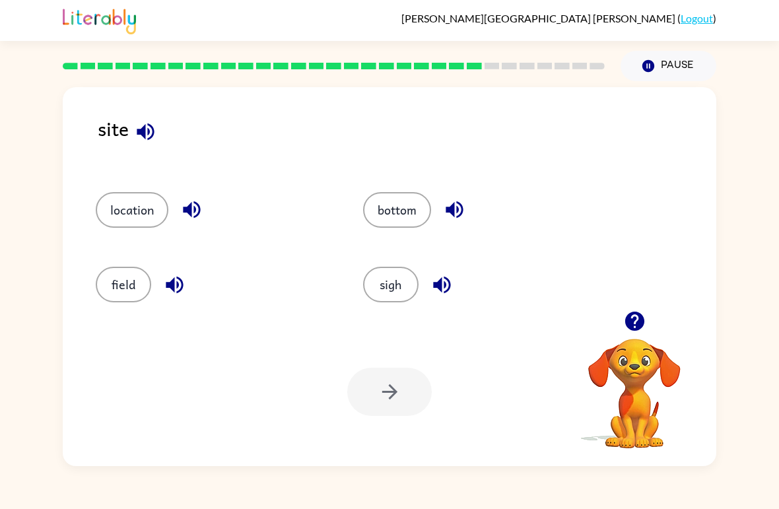
click at [118, 210] on button "location" at bounding box center [132, 210] width 73 height 36
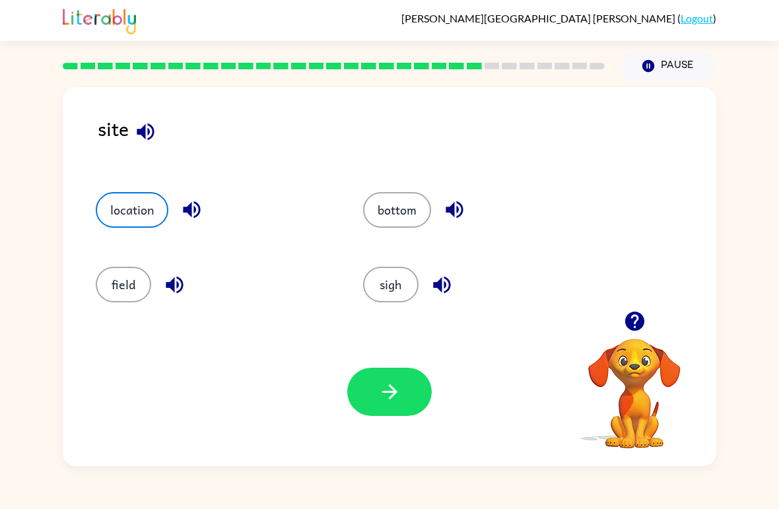
click at [321, 366] on div "Your browser must support playing .mp4 files to use Literably. Please try using…" at bounding box center [390, 392] width 654 height 149
click at [373, 392] on button "button" at bounding box center [389, 392] width 85 height 48
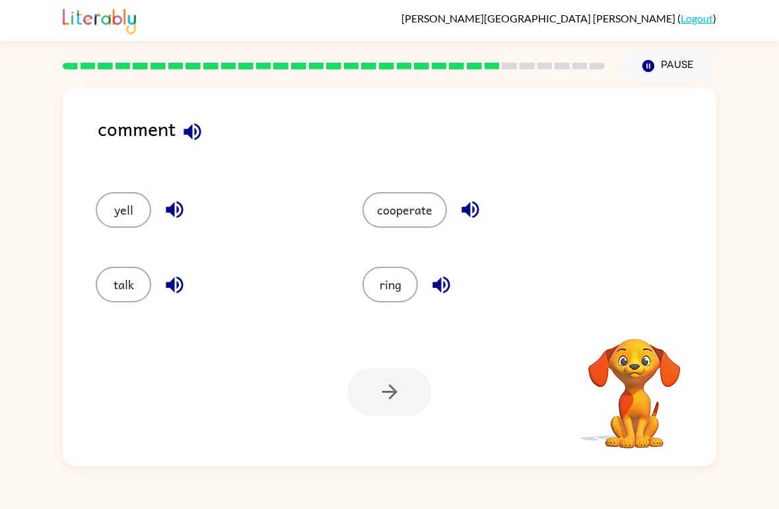
click at [608, 52] on div at bounding box center [334, 66] width 558 height 46
click at [127, 287] on button "talk" at bounding box center [123, 285] width 55 height 36
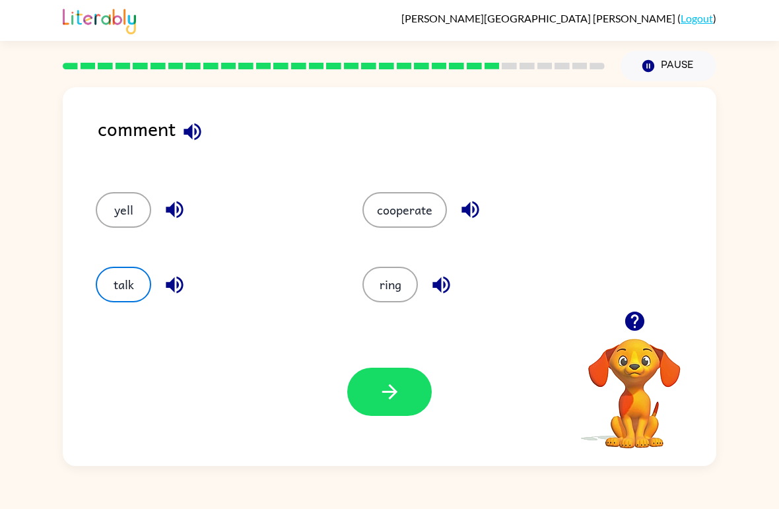
click at [371, 404] on button "button" at bounding box center [389, 392] width 85 height 48
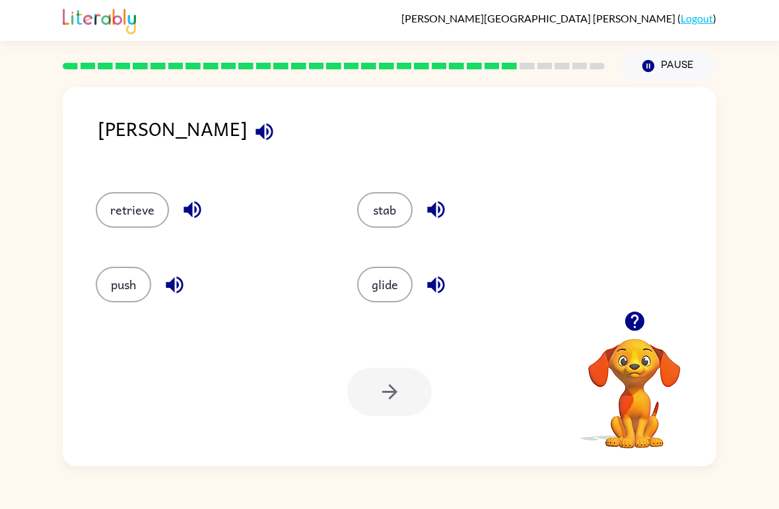
click at [253, 143] on icon "button" at bounding box center [264, 131] width 23 height 23
click at [191, 206] on icon "button" at bounding box center [192, 209] width 17 height 17
click at [172, 276] on icon "button" at bounding box center [174, 284] width 23 height 23
click at [469, 289] on div "glide" at bounding box center [472, 285] width 231 height 36
click at [423, 279] on button "button" at bounding box center [436, 285] width 34 height 34
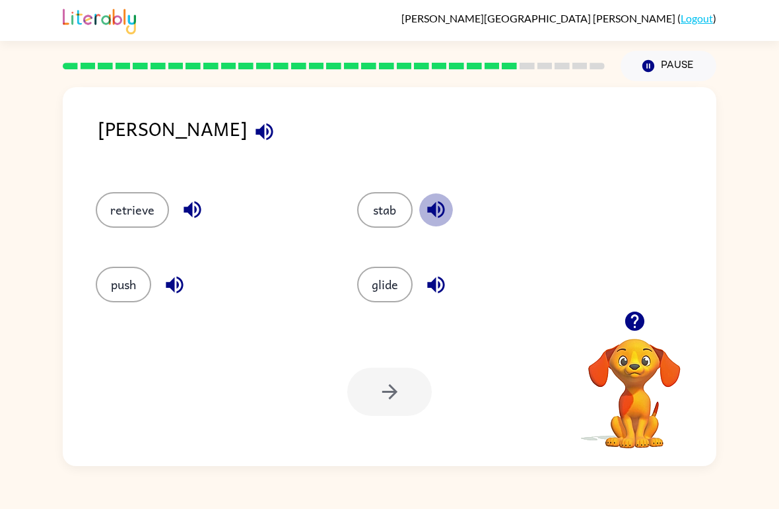
click at [429, 200] on icon "button" at bounding box center [436, 209] width 23 height 23
click at [118, 195] on button "retrieve" at bounding box center [132, 210] width 73 height 36
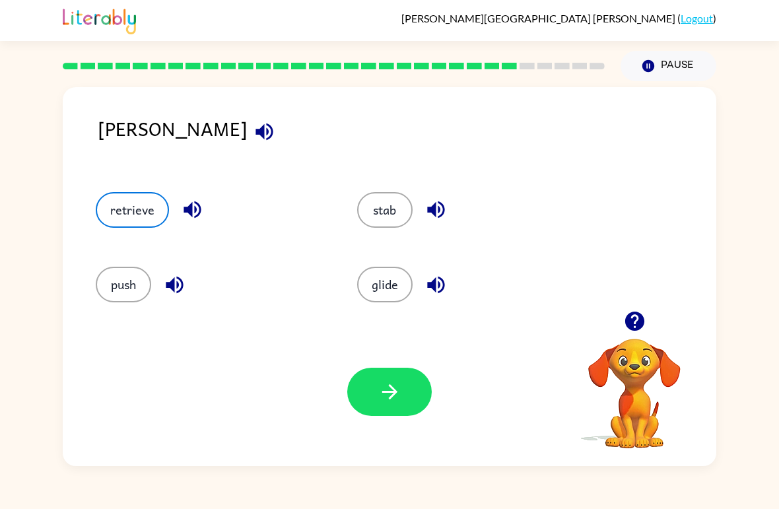
click at [393, 385] on icon "button" at bounding box center [389, 391] width 23 height 23
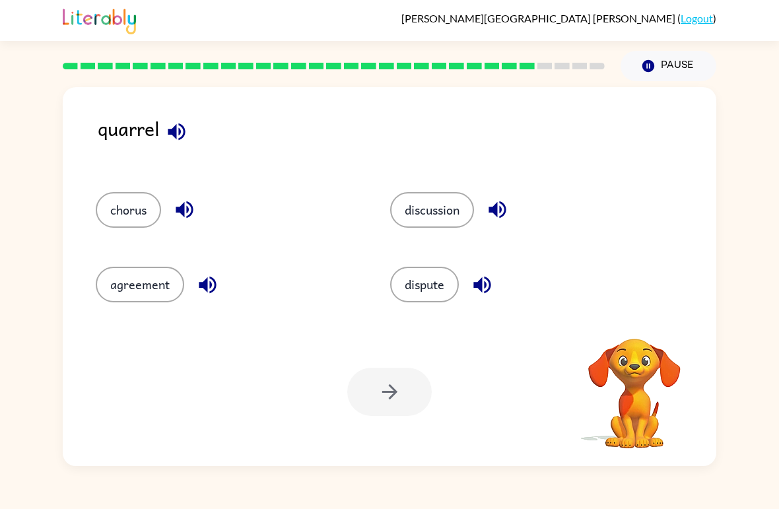
click at [175, 132] on icon "button" at bounding box center [176, 131] width 17 height 17
click at [172, 139] on icon "button" at bounding box center [176, 131] width 23 height 23
click at [174, 122] on icon "button" at bounding box center [176, 131] width 23 height 23
click at [124, 287] on button "agreement" at bounding box center [140, 285] width 88 height 36
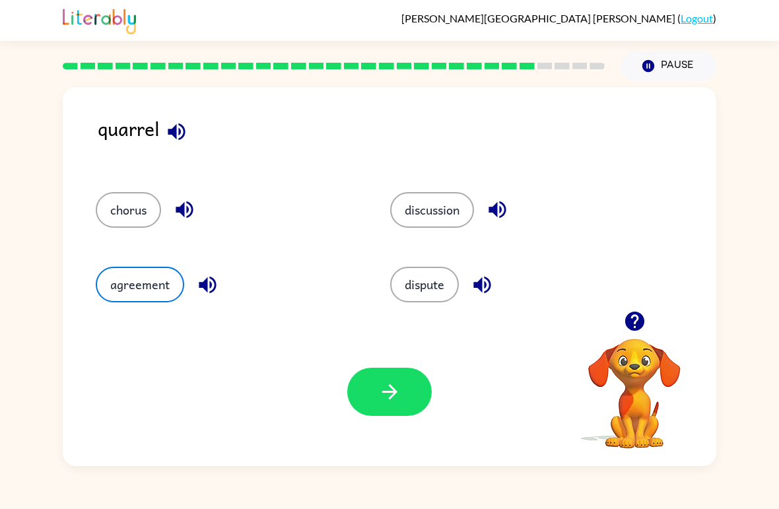
click at [359, 446] on div "Your browser must support playing .mp4 files to use Literably. Please try using…" at bounding box center [390, 392] width 654 height 149
click at [355, 411] on button "button" at bounding box center [389, 392] width 85 height 48
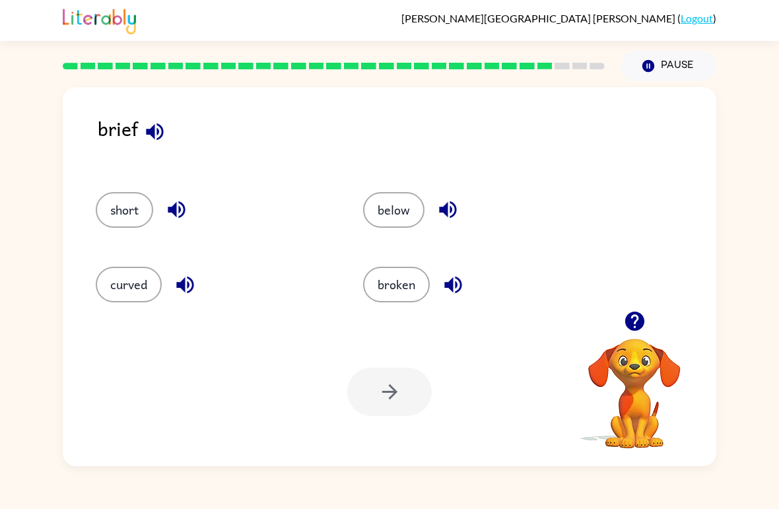
click at [108, 299] on button "curved" at bounding box center [129, 285] width 66 height 36
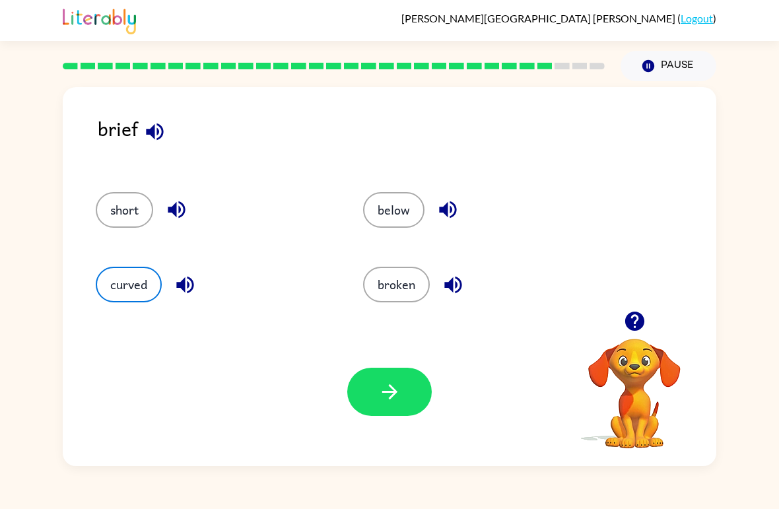
click at [380, 384] on icon "button" at bounding box center [389, 391] width 23 height 23
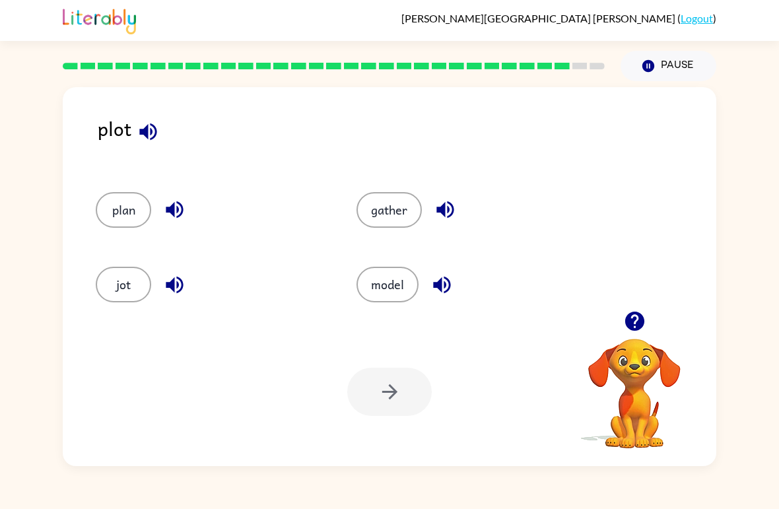
click at [119, 221] on button "plan" at bounding box center [123, 210] width 55 height 36
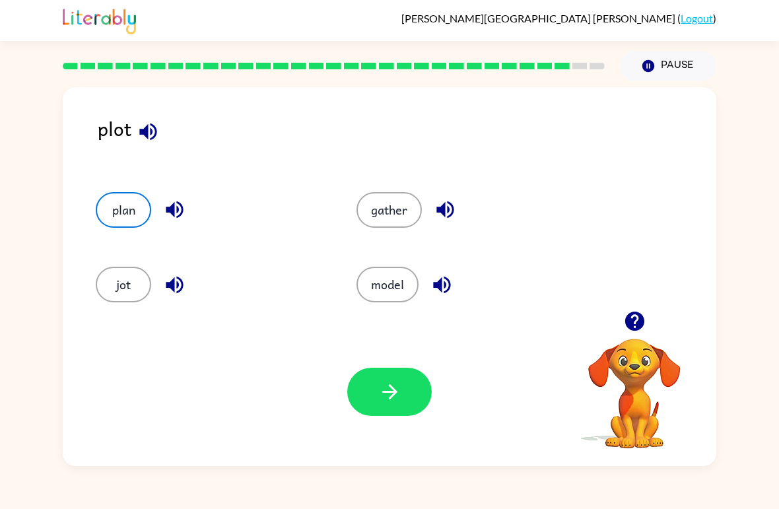
click at [374, 435] on div "Your browser must support playing .mp4 files to use Literably. Please try using…" at bounding box center [390, 392] width 654 height 149
click at [411, 212] on button "gather" at bounding box center [389, 210] width 65 height 36
click at [392, 284] on button "model" at bounding box center [388, 285] width 62 height 36
click at [437, 290] on icon "button" at bounding box center [442, 284] width 23 height 23
click at [413, 217] on button "gather" at bounding box center [389, 210] width 65 height 36
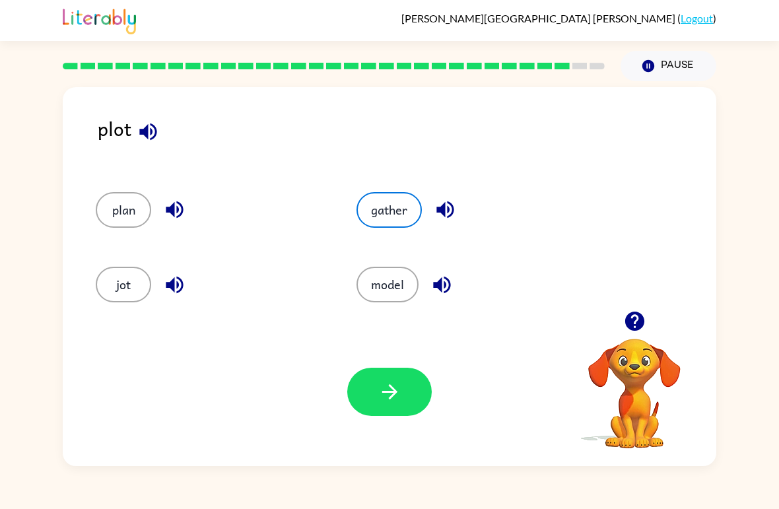
click at [415, 282] on button "model" at bounding box center [388, 285] width 62 height 36
click at [113, 211] on button "plan" at bounding box center [123, 210] width 55 height 36
click at [372, 392] on button "button" at bounding box center [389, 392] width 85 height 48
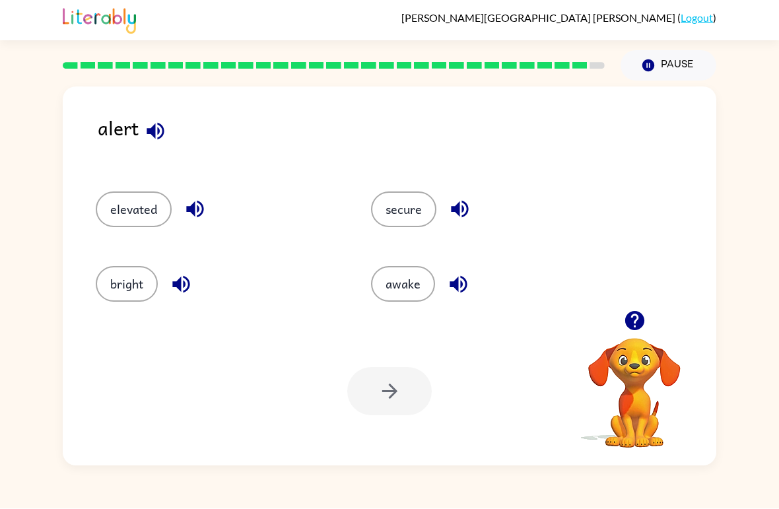
click at [385, 287] on button "awake" at bounding box center [403, 285] width 64 height 36
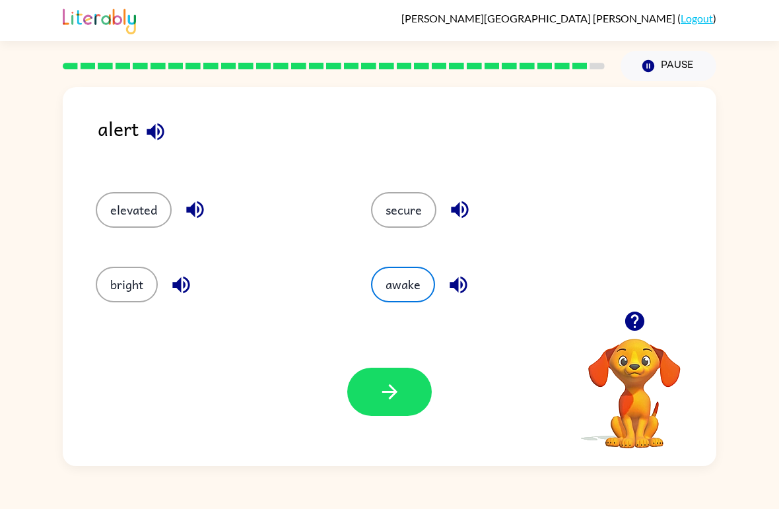
click at [374, 377] on button "button" at bounding box center [389, 392] width 85 height 48
